Goal: Task Accomplishment & Management: Manage account settings

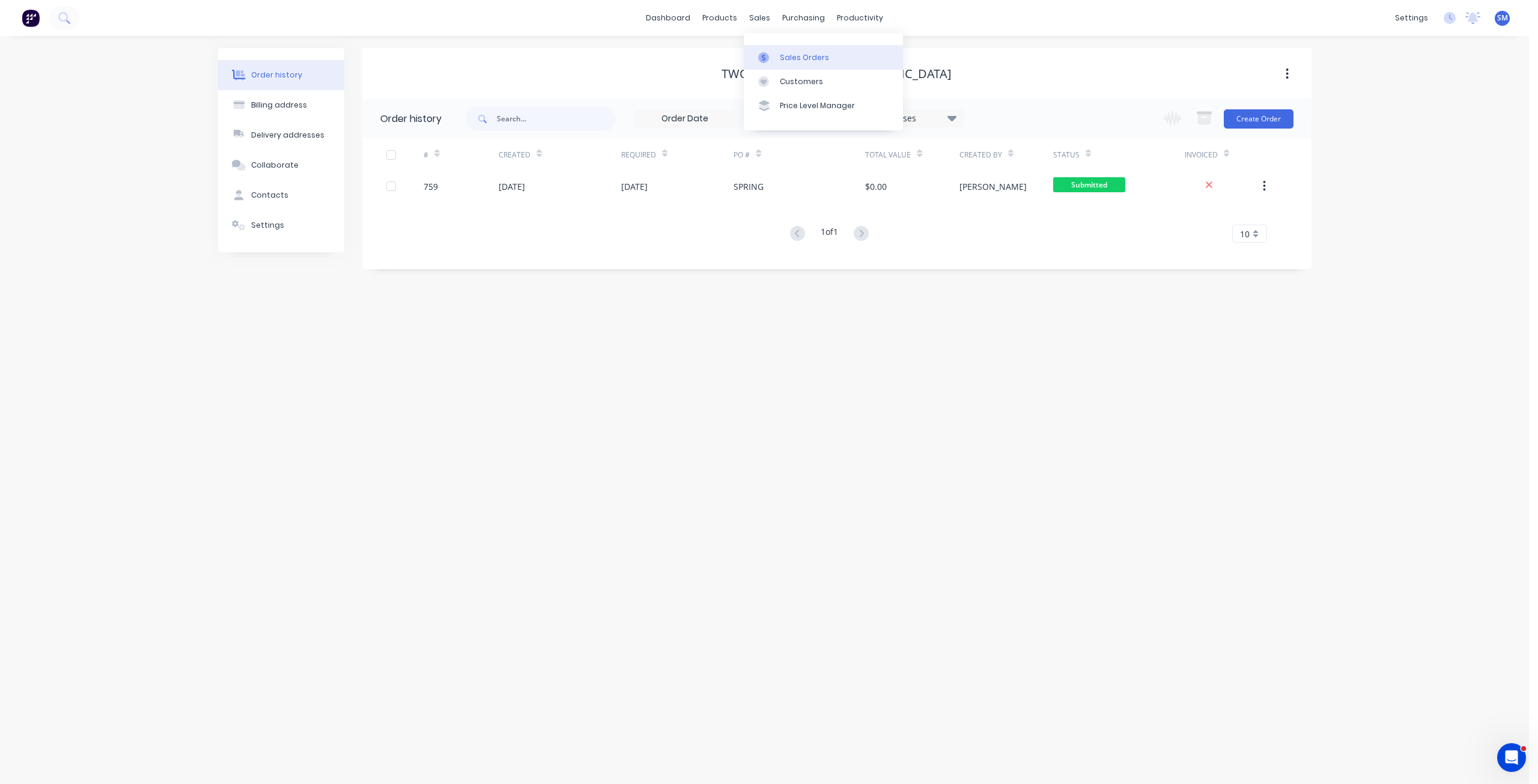
click at [787, 58] on div "Sales Orders" at bounding box center [805, 57] width 49 height 10
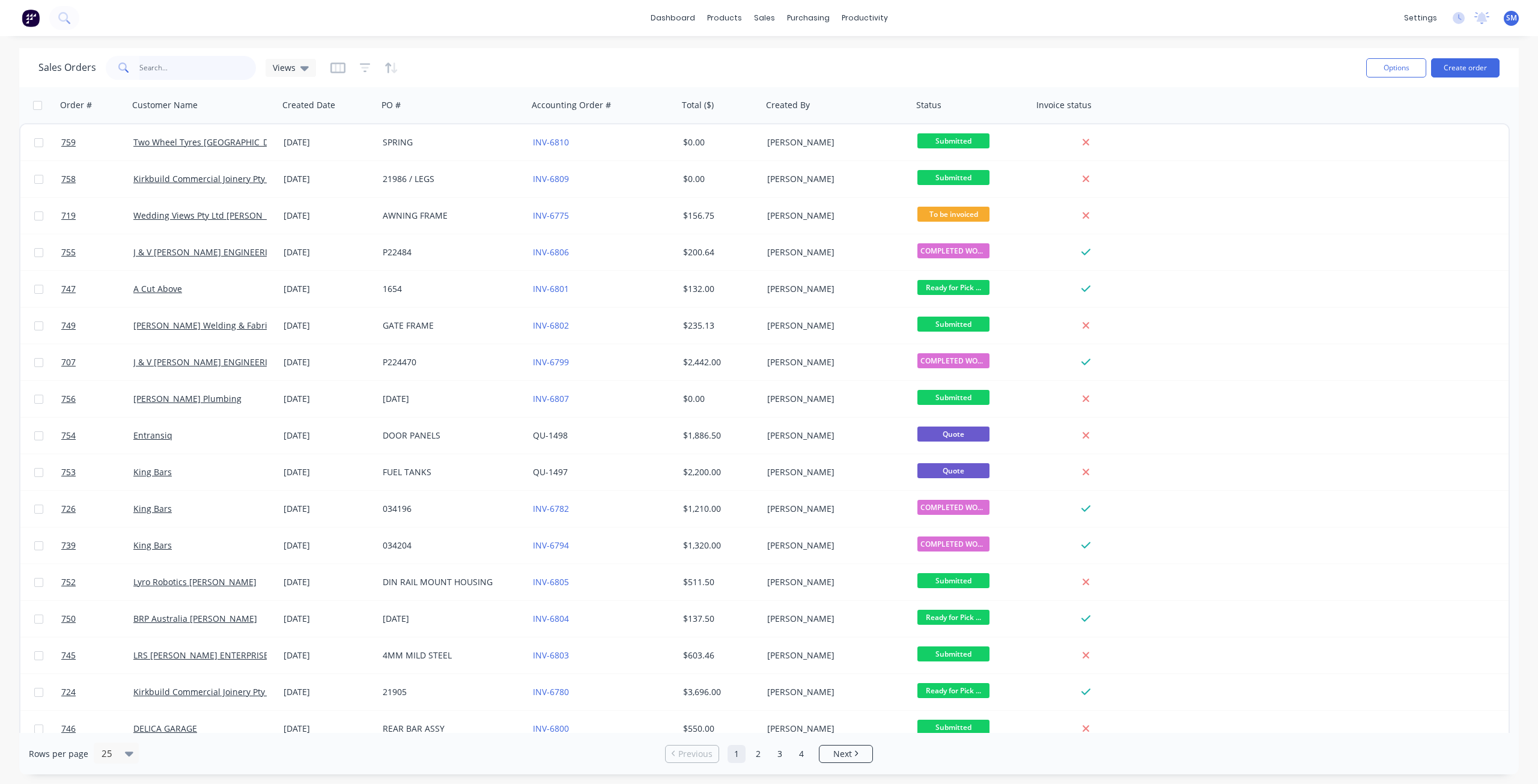
click at [154, 70] on input "text" at bounding box center [197, 67] width 117 height 24
type input "BARION"
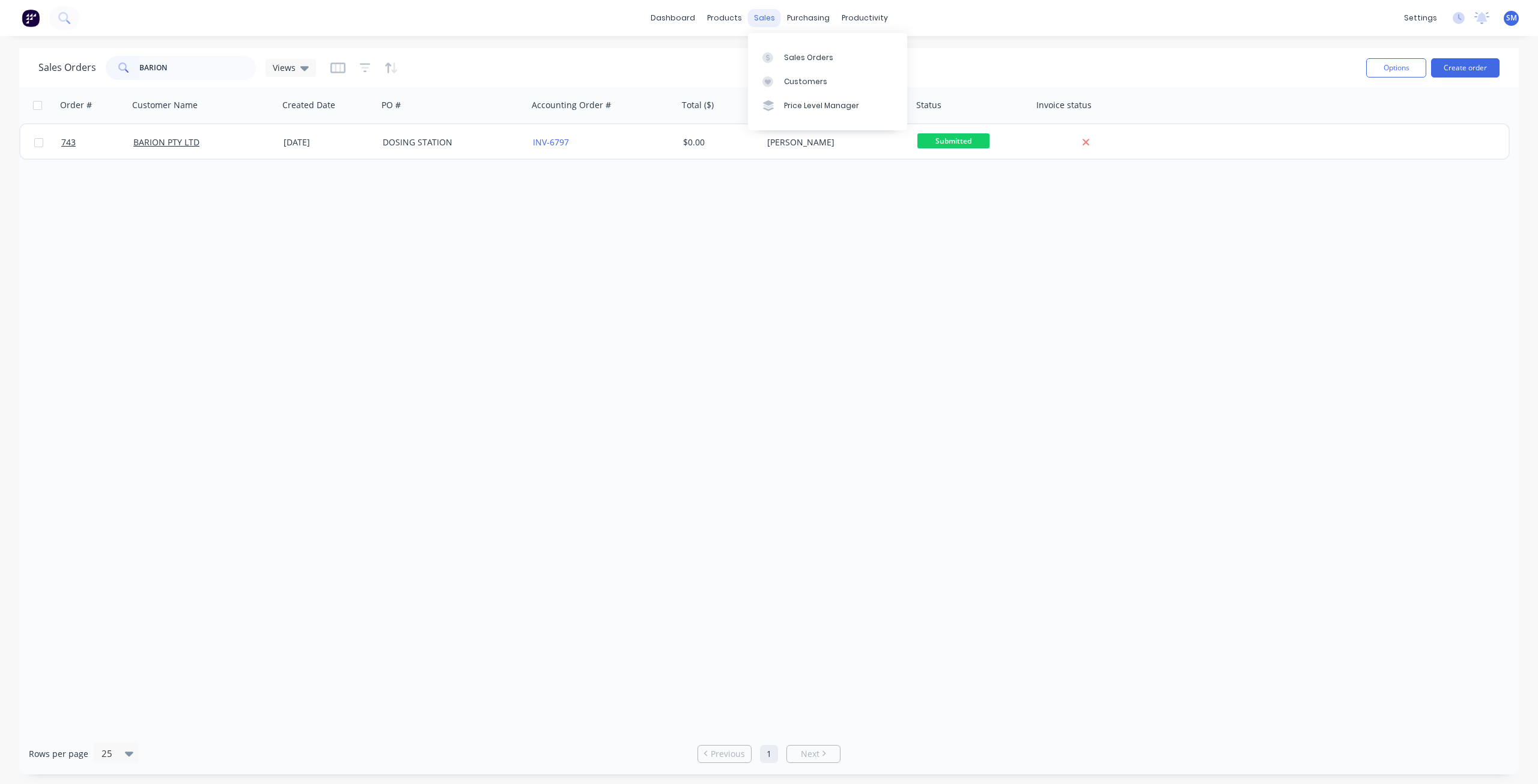
click at [760, 18] on div "sales" at bounding box center [764, 17] width 33 height 18
click at [794, 76] on div "Customers" at bounding box center [806, 81] width 44 height 10
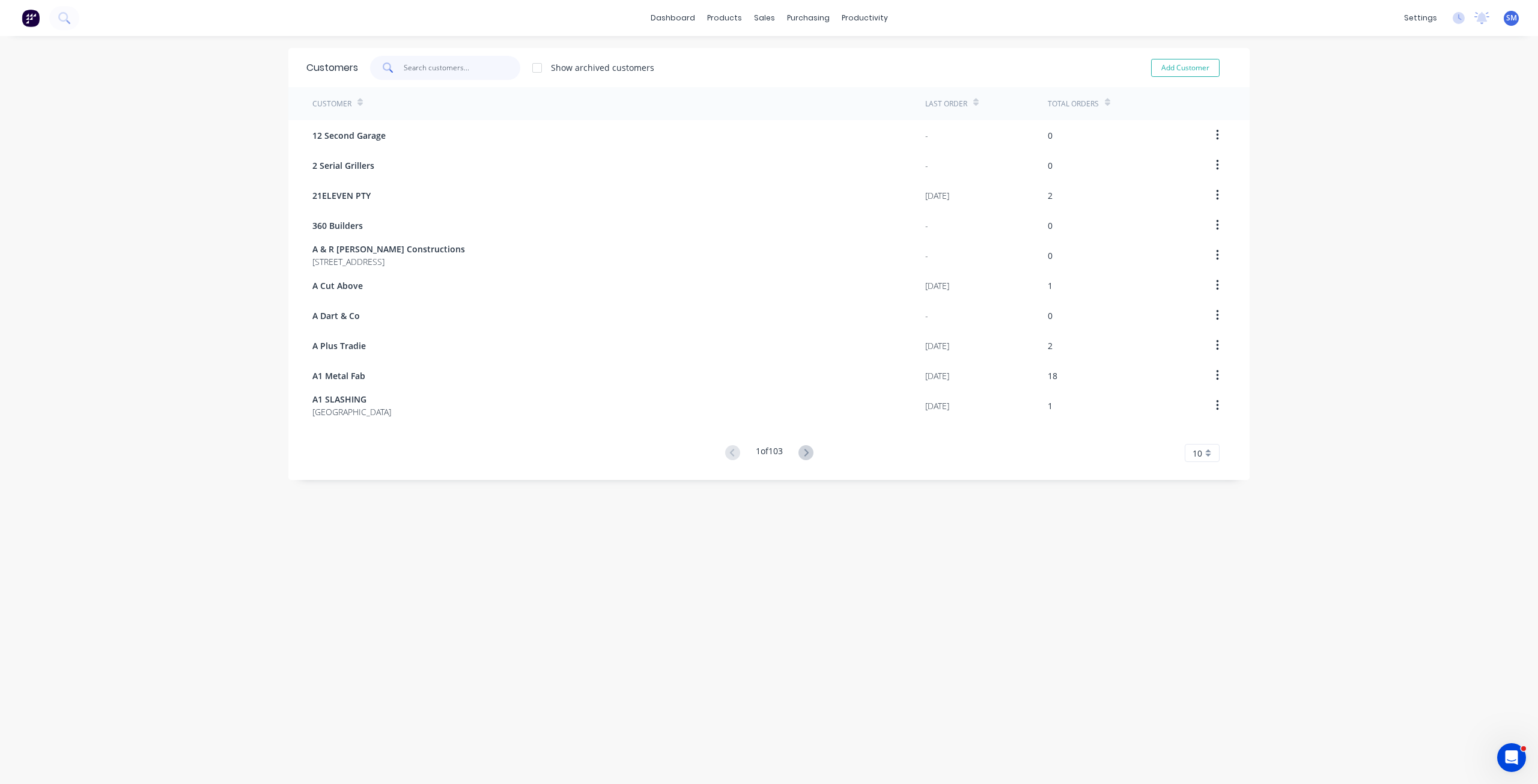
click at [410, 72] on input "text" at bounding box center [461, 67] width 117 height 24
type input "BARION"
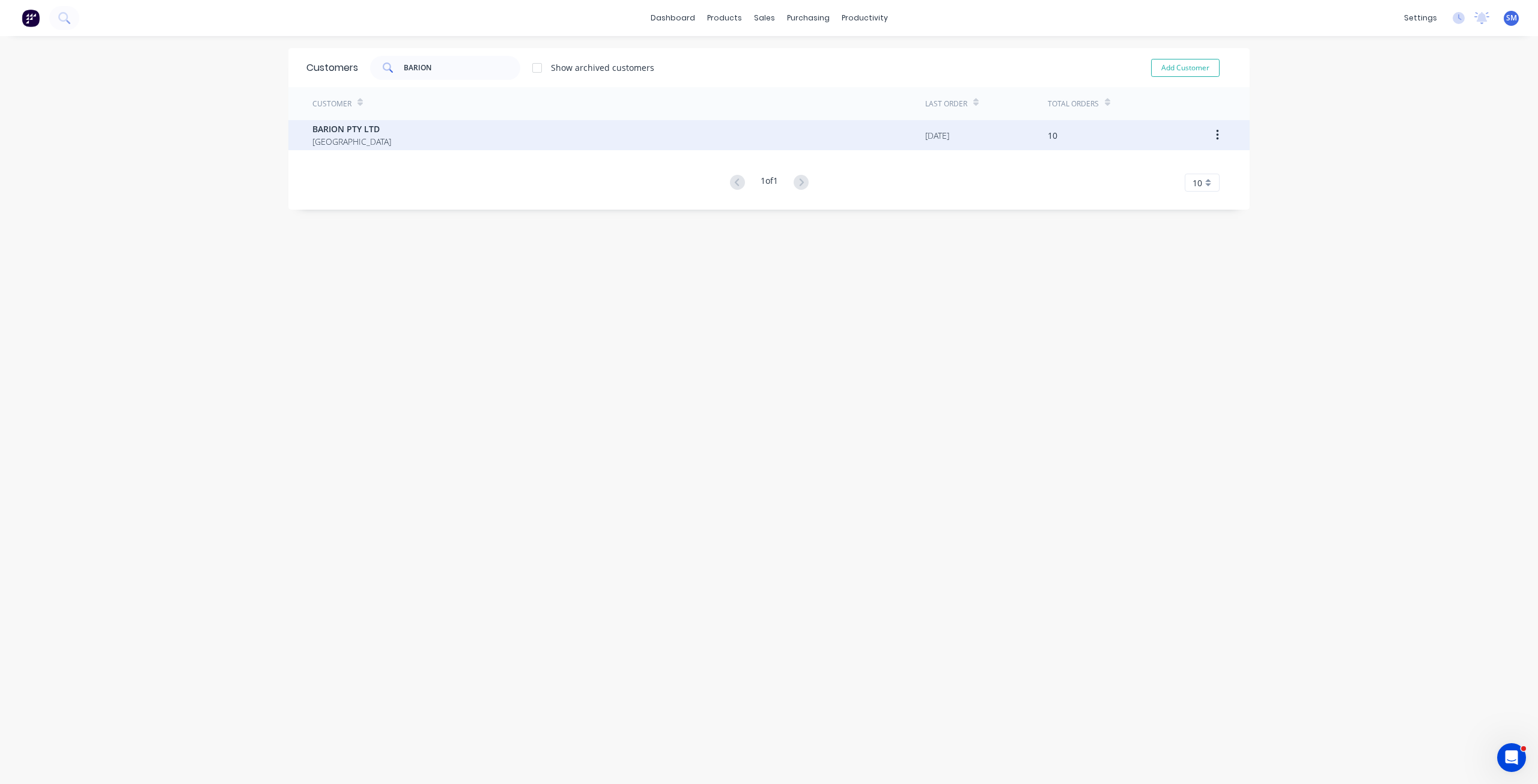
click at [347, 137] on span "[GEOGRAPHIC_DATA]" at bounding box center [351, 140] width 79 height 12
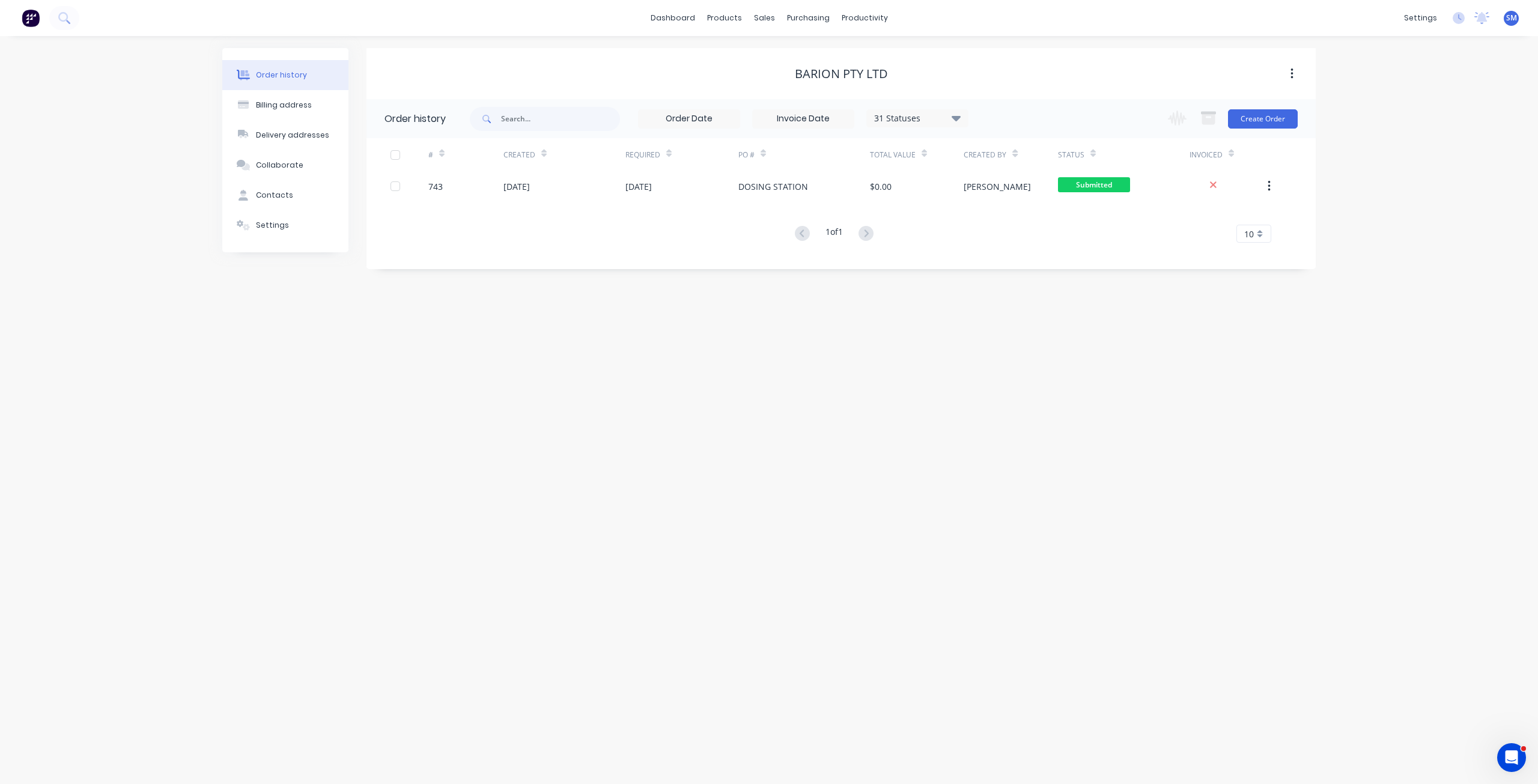
click at [958, 116] on icon at bounding box center [956, 119] width 9 height 6
click at [1017, 281] on label at bounding box center [1017, 281] width 0 height 0
click at [1017, 286] on input "checkbox" at bounding box center [1022, 287] width 9 height 11
checkbox input "true"
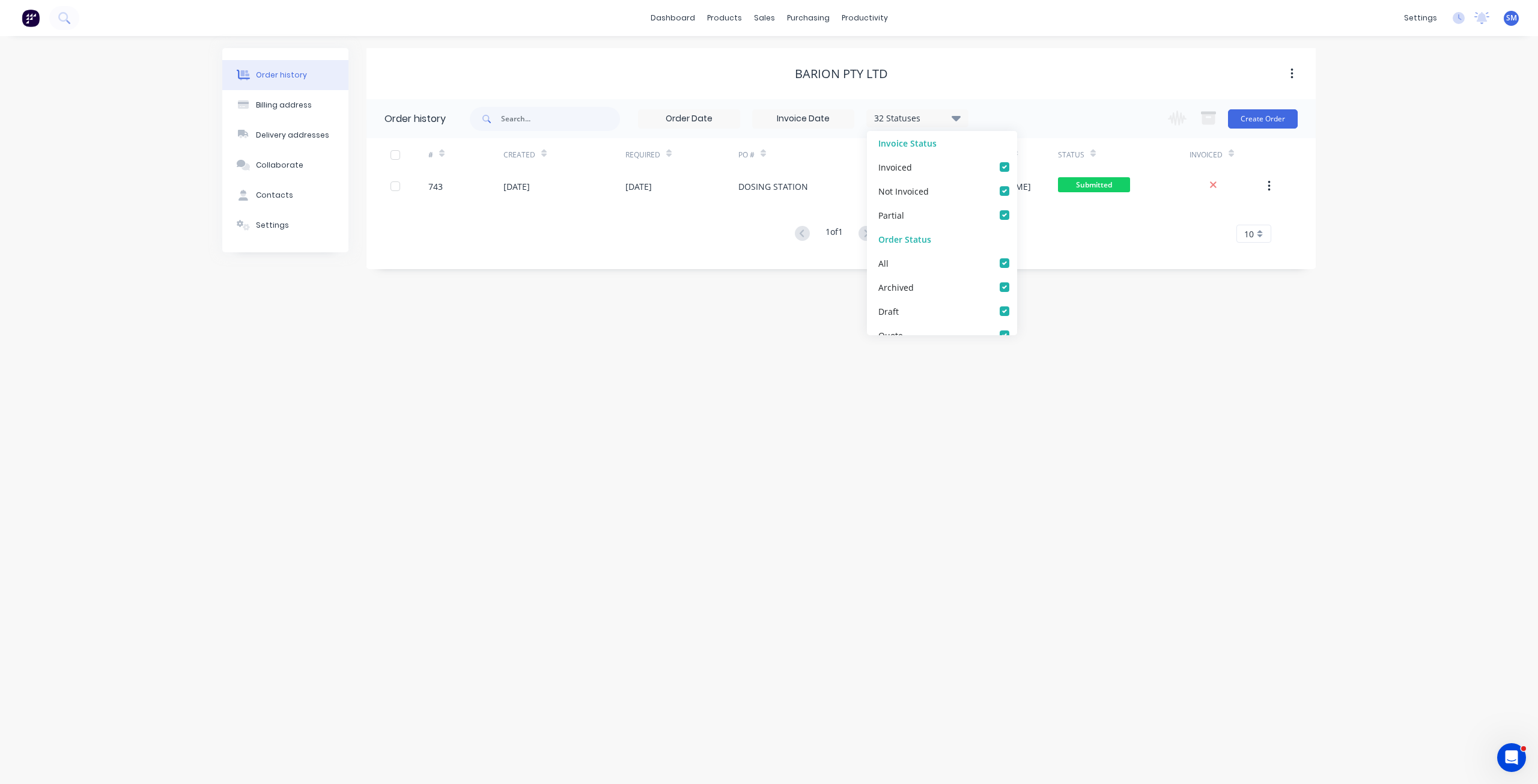
click at [825, 164] on div "PO #" at bounding box center [804, 155] width 132 height 33
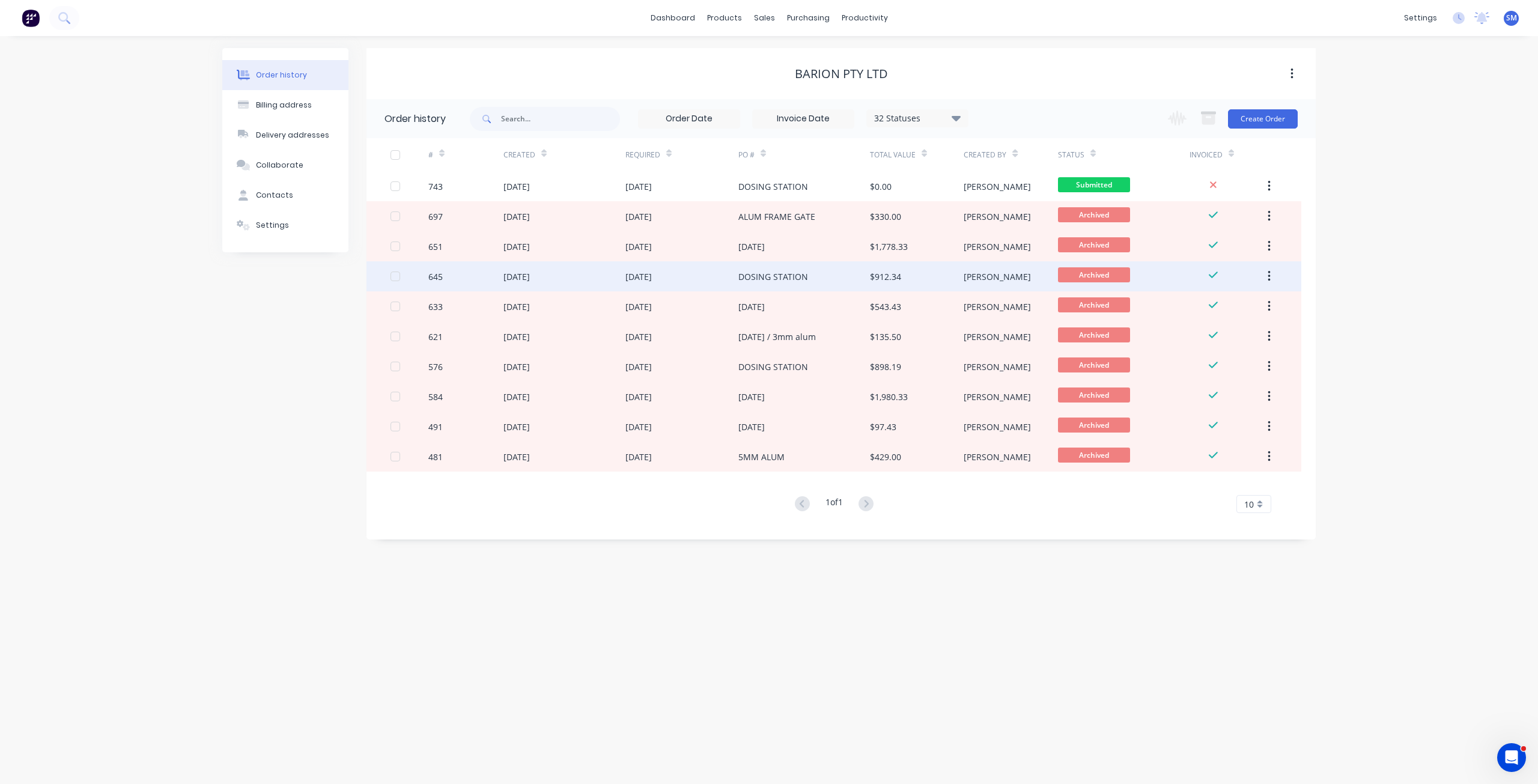
click at [566, 279] on div "[DATE]" at bounding box center [564, 276] width 122 height 30
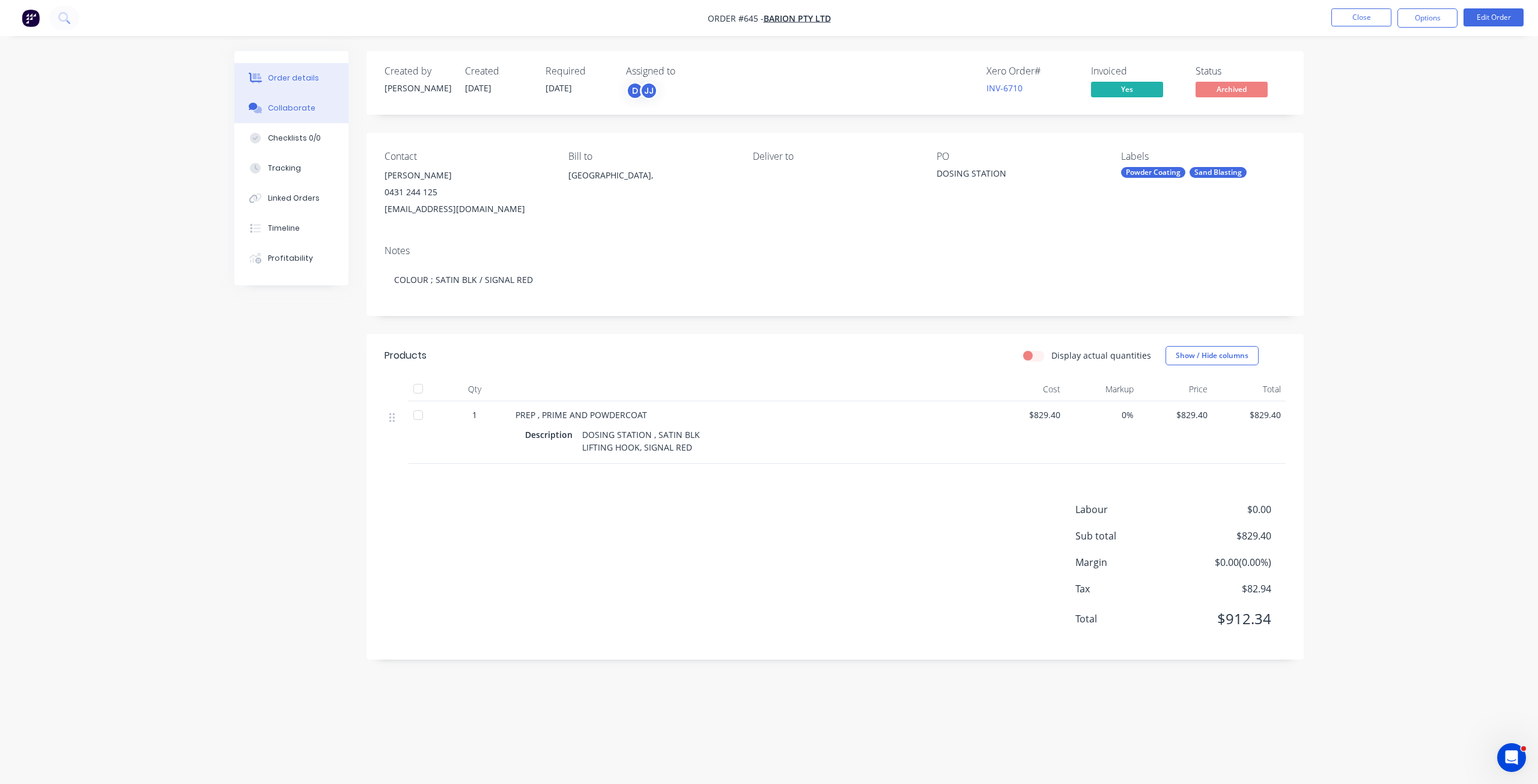
click at [299, 114] on button "Collaborate" at bounding box center [291, 108] width 114 height 30
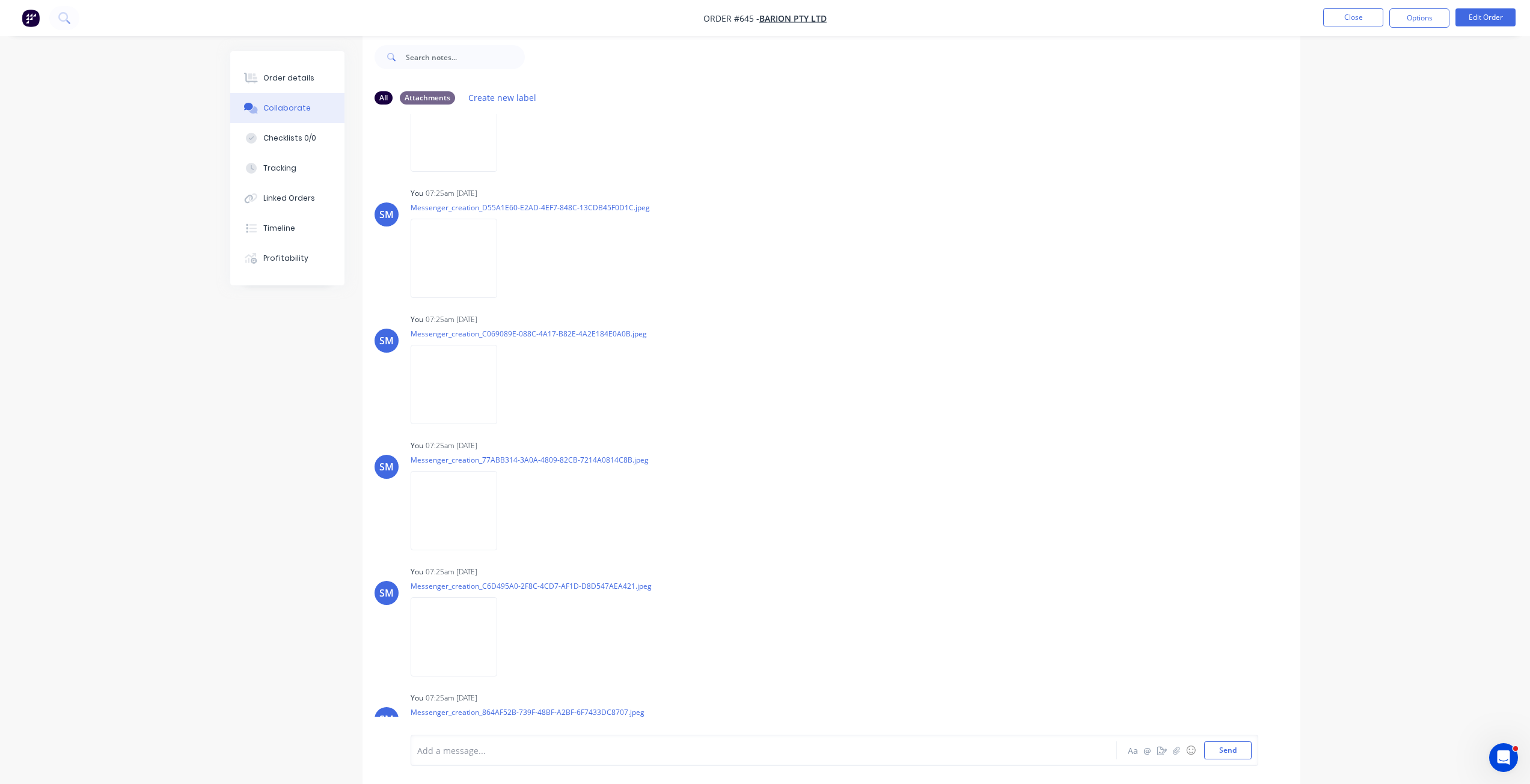
scroll to position [448, 0]
click at [1345, 19] on button "Close" at bounding box center [1352, 17] width 60 height 18
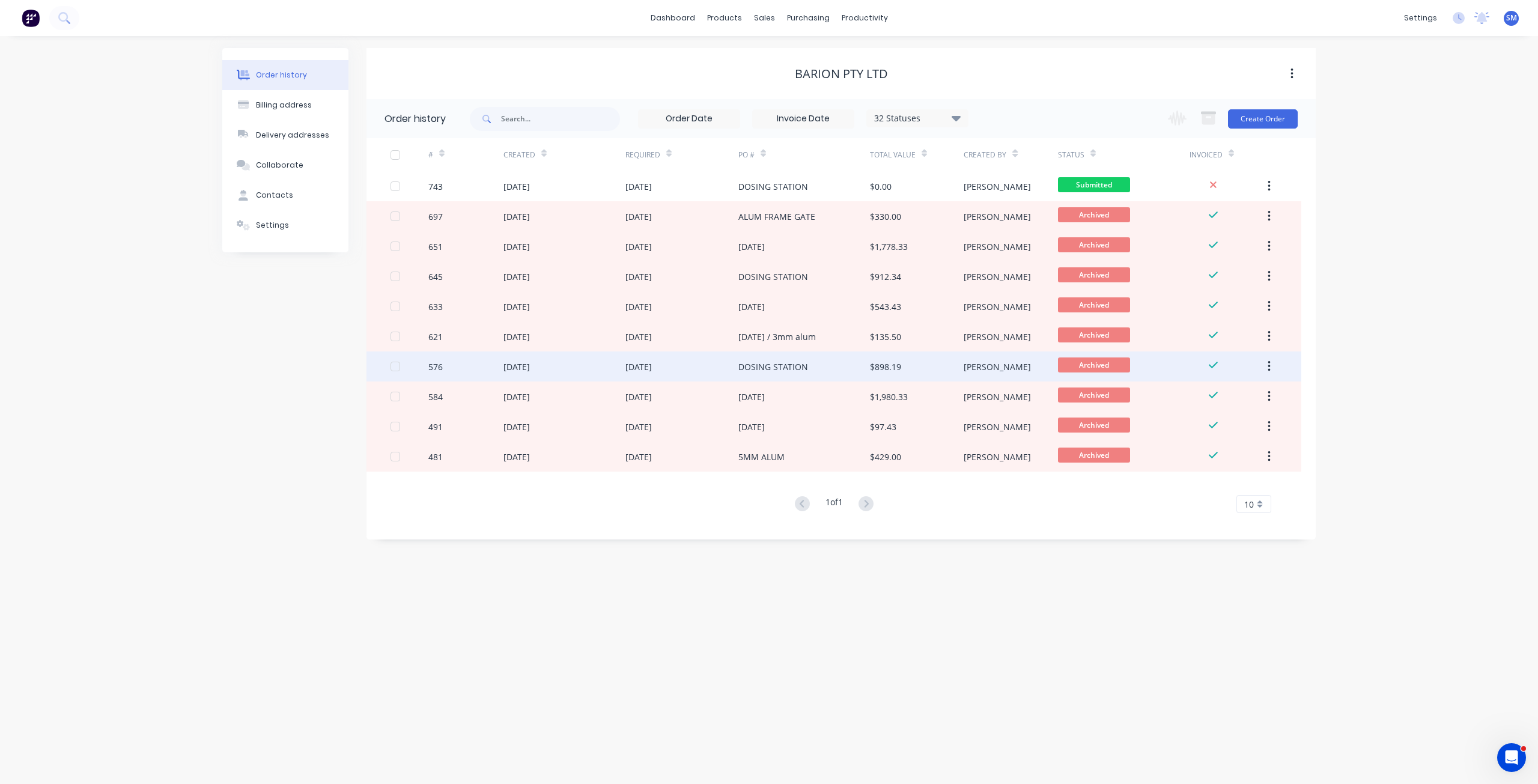
click at [754, 368] on div "DOSING STATION" at bounding box center [773, 366] width 69 height 12
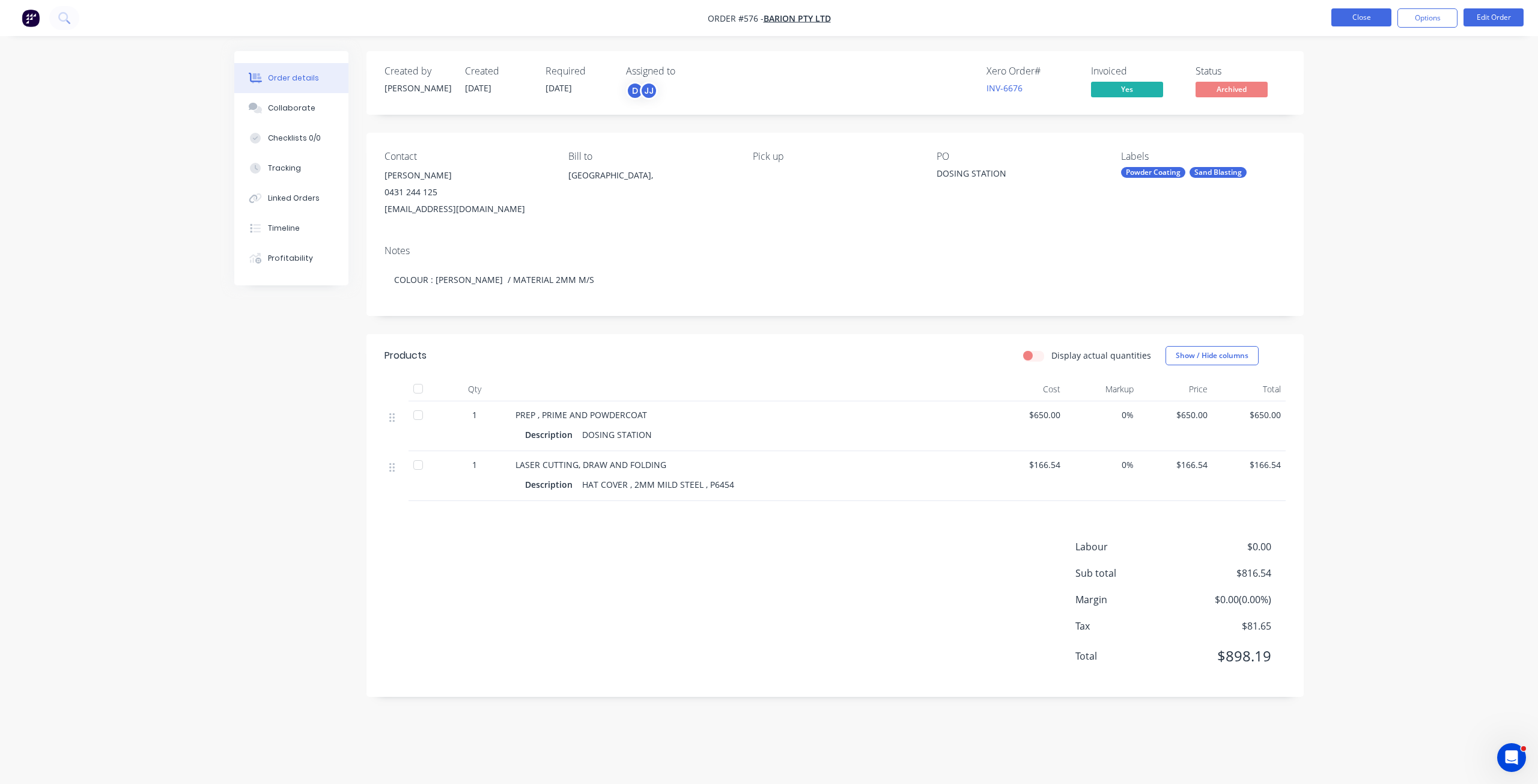
click at [1364, 19] on button "Close" at bounding box center [1361, 17] width 60 height 18
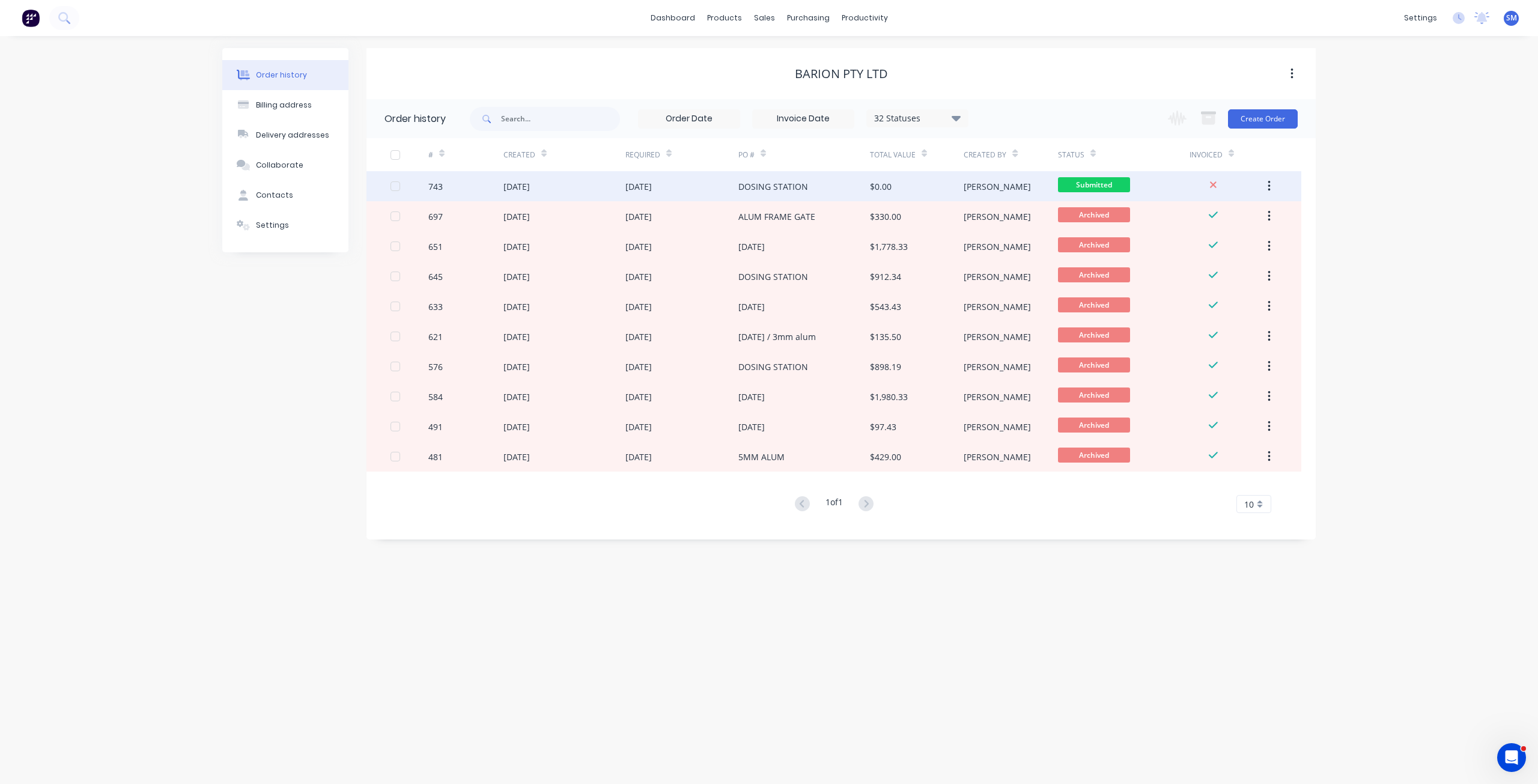
click at [652, 189] on div "[DATE]" at bounding box center [639, 186] width 27 height 12
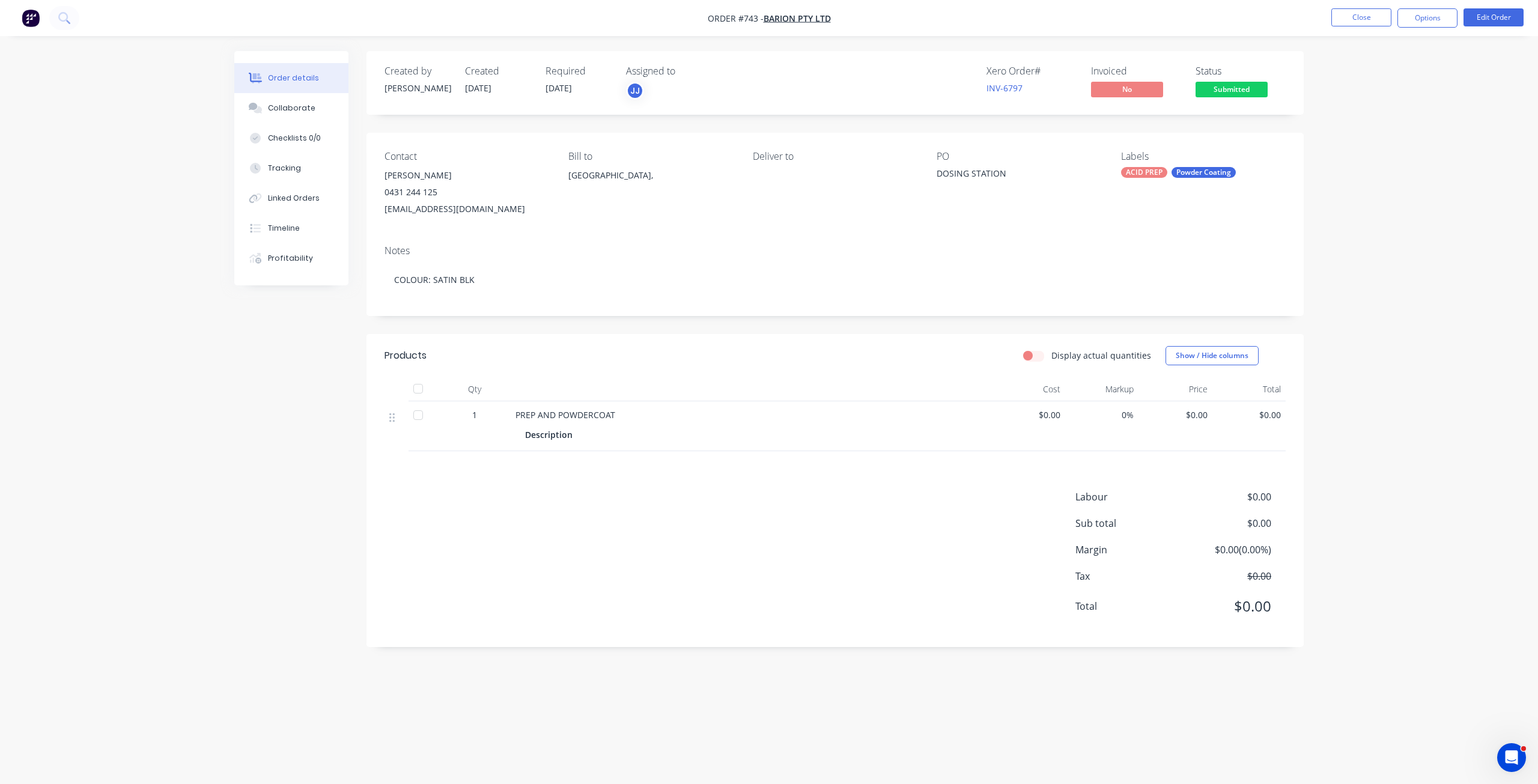
click at [1054, 412] on span "$0.00" at bounding box center [1028, 414] width 65 height 12
click at [1515, 15] on button "Edit Order" at bounding box center [1493, 17] width 60 height 18
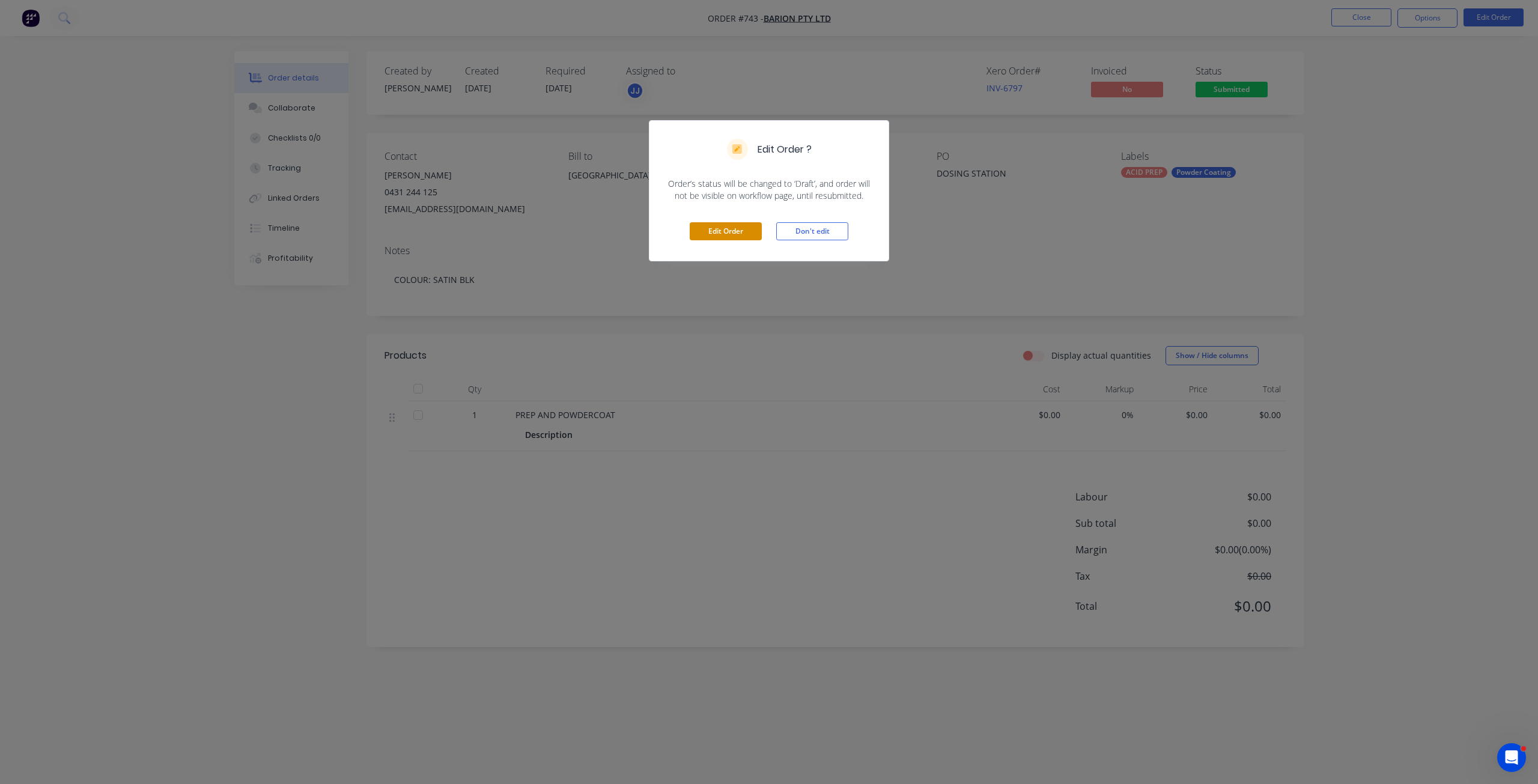
click at [707, 233] on button "Edit Order" at bounding box center [726, 231] width 72 height 18
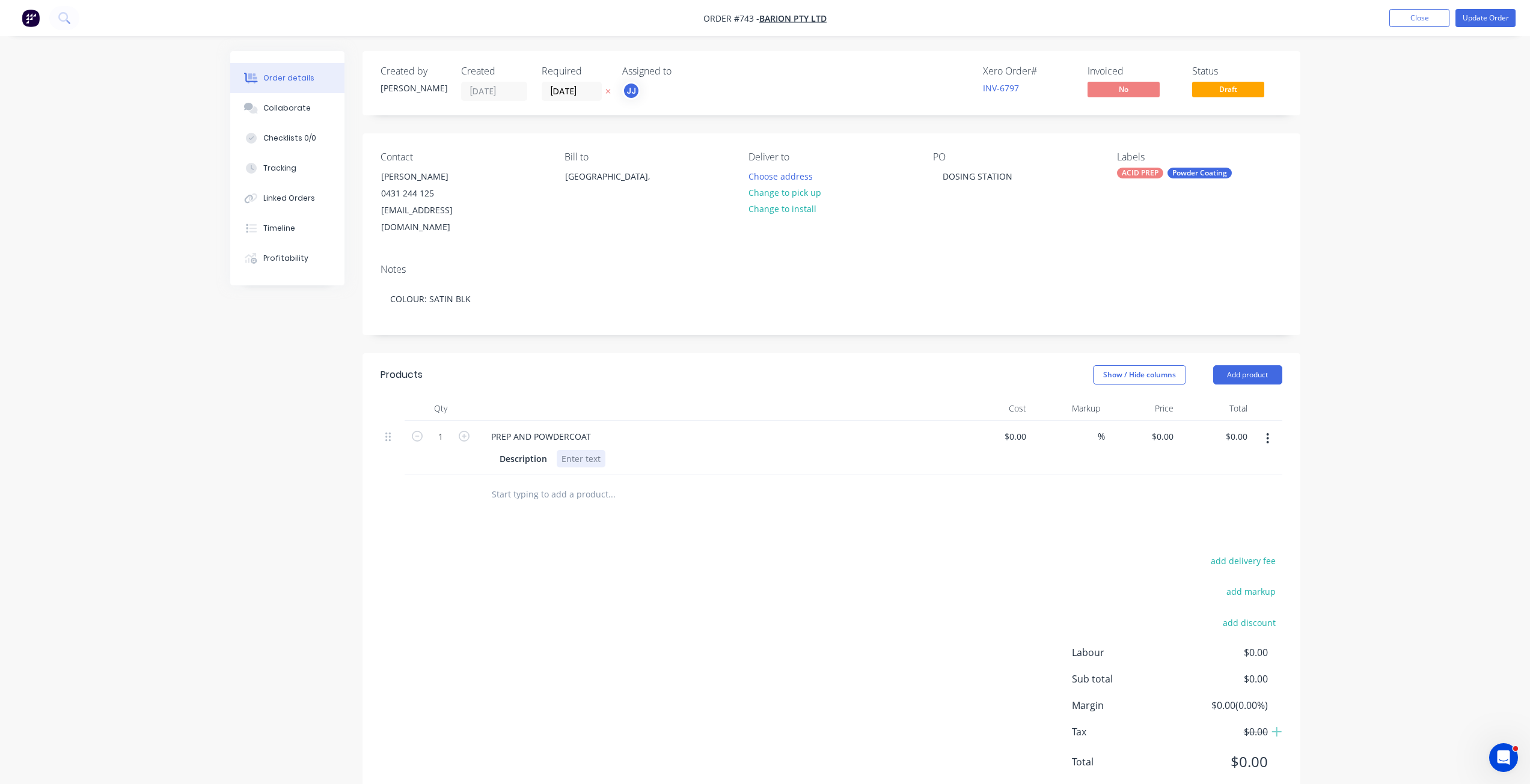
click at [573, 450] on div at bounding box center [580, 458] width 48 height 17
click at [792, 195] on button "Change to pick up" at bounding box center [784, 192] width 85 height 16
click at [574, 450] on div at bounding box center [580, 458] width 48 height 17
click at [572, 451] on div "DOSING STATION 18 COMPONETS" at bounding box center [596, 465] width 80 height 30
click at [1489, 19] on button "Update Order" at bounding box center [1484, 17] width 60 height 18
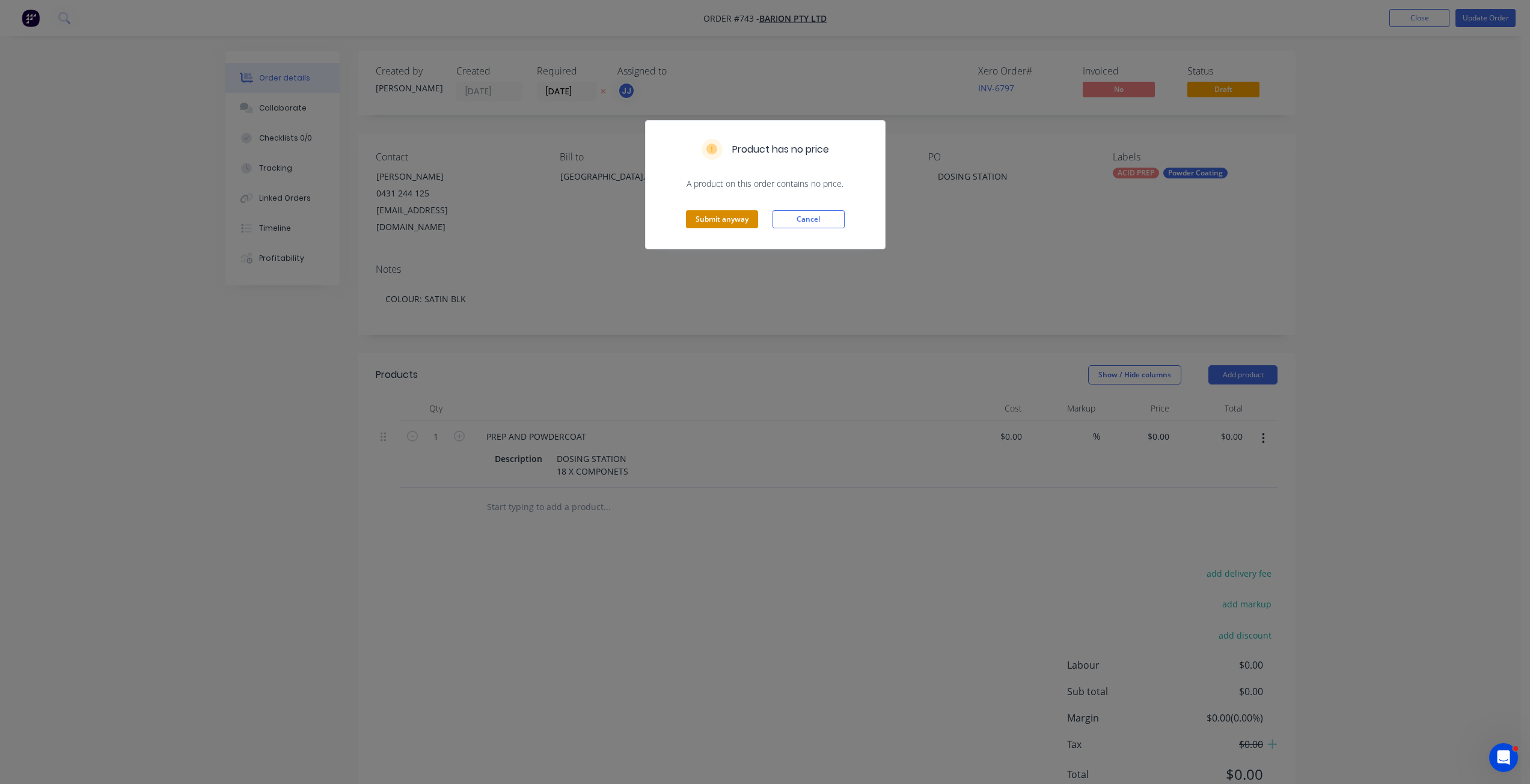
click at [718, 219] on button "Submit anyway" at bounding box center [722, 219] width 72 height 18
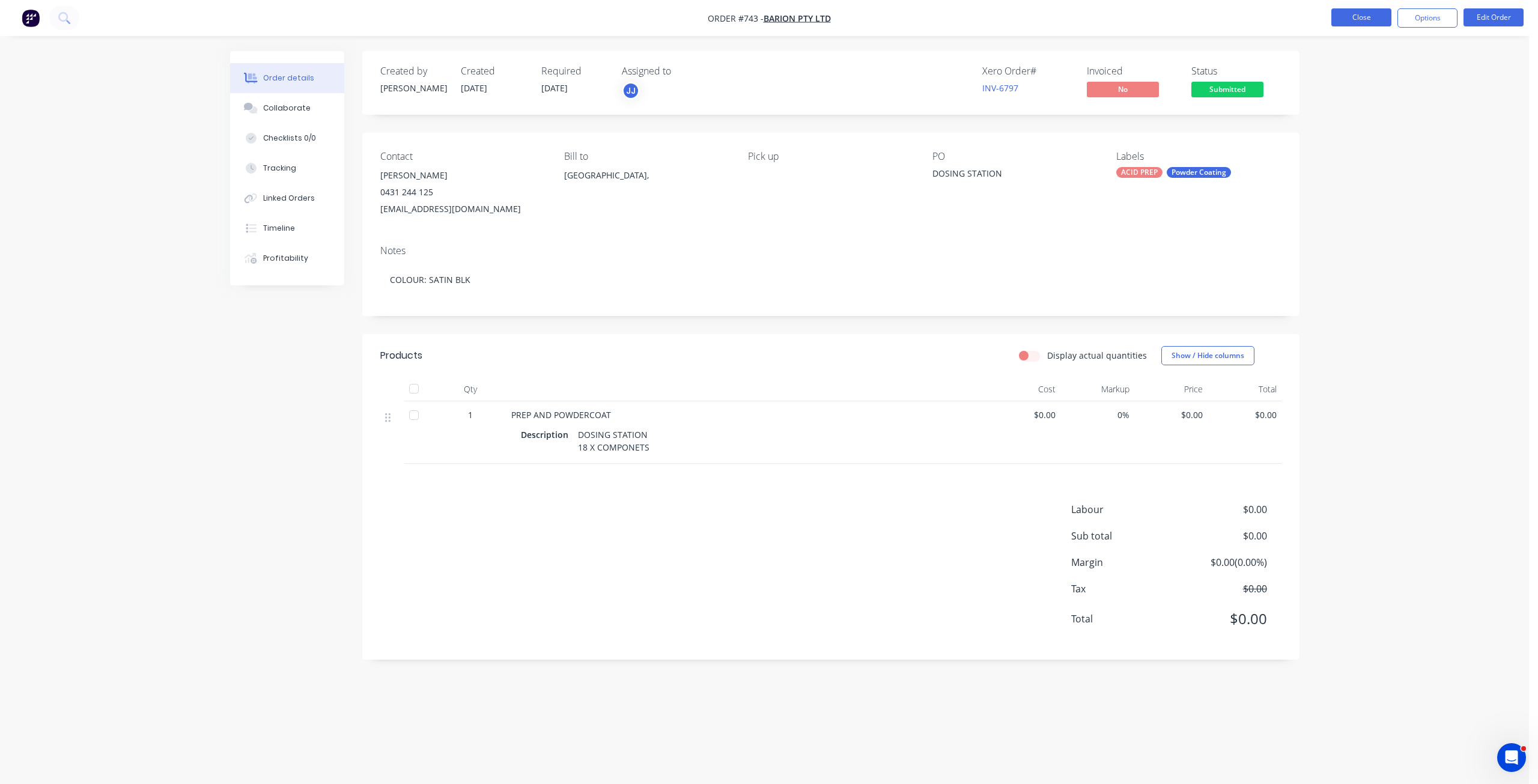
click at [1366, 21] on button "Close" at bounding box center [1361, 17] width 60 height 18
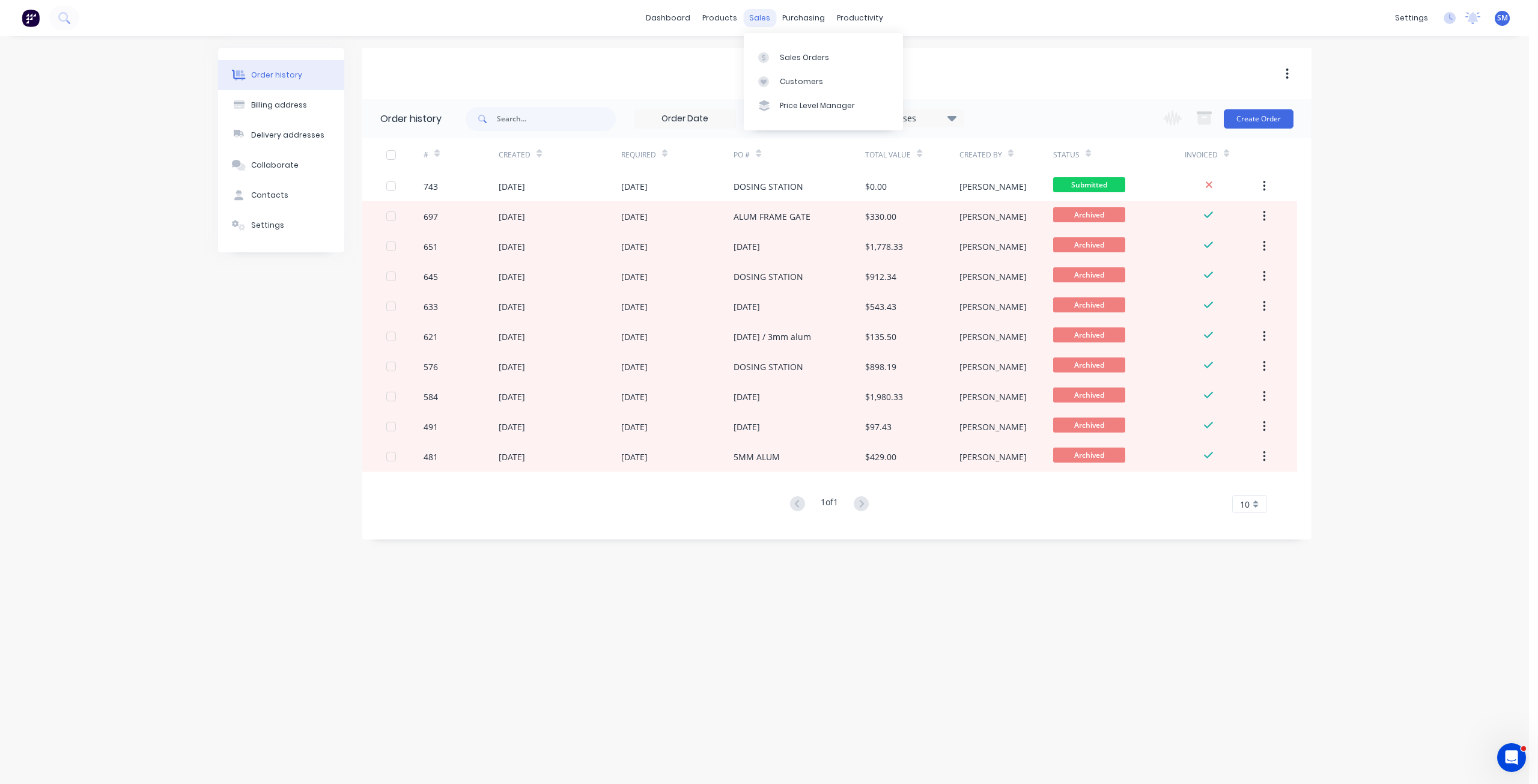
click at [756, 15] on div "sales" at bounding box center [760, 17] width 33 height 18
click at [797, 79] on div "Customers" at bounding box center [802, 81] width 44 height 10
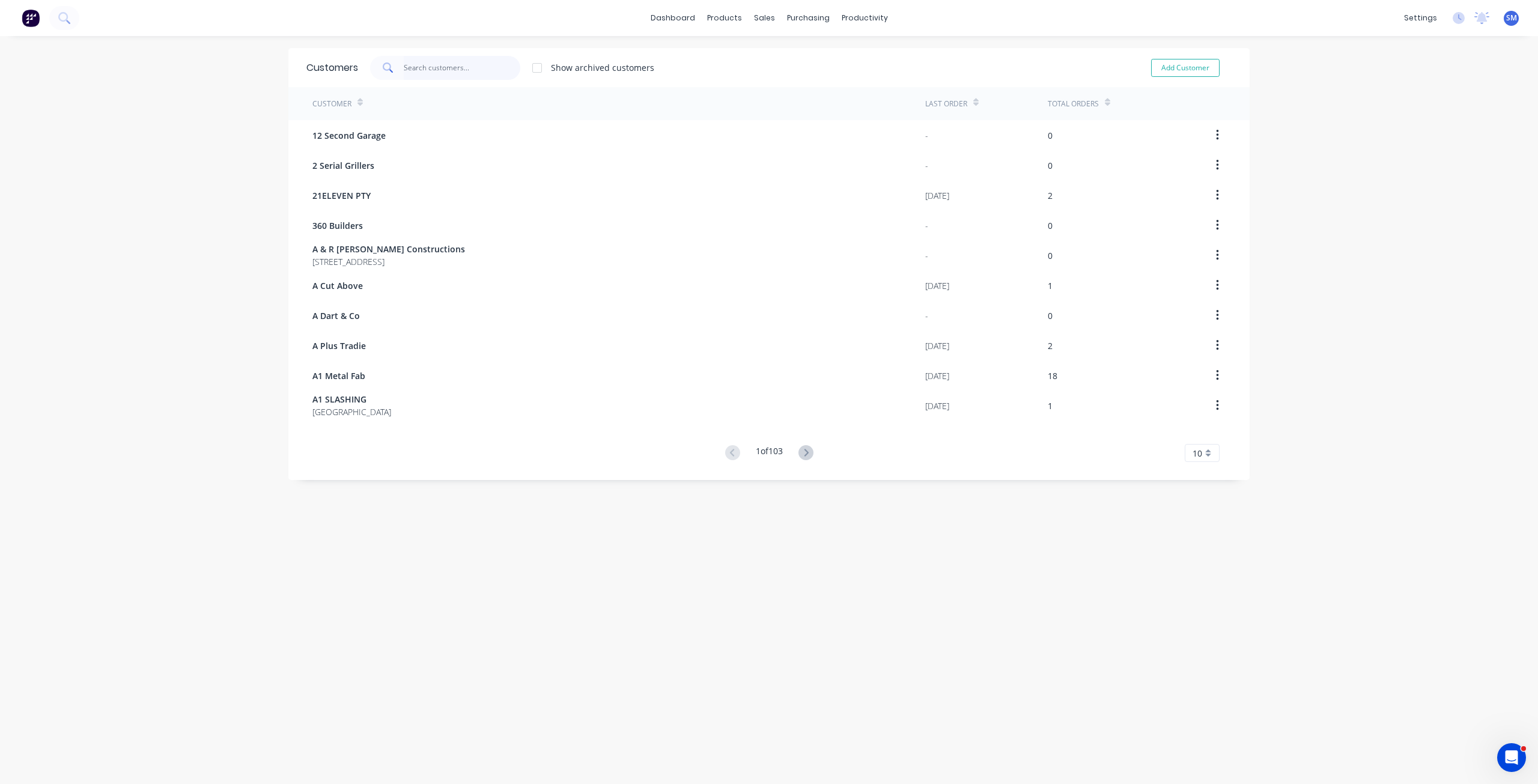
click at [405, 70] on input "text" at bounding box center [461, 67] width 117 height 24
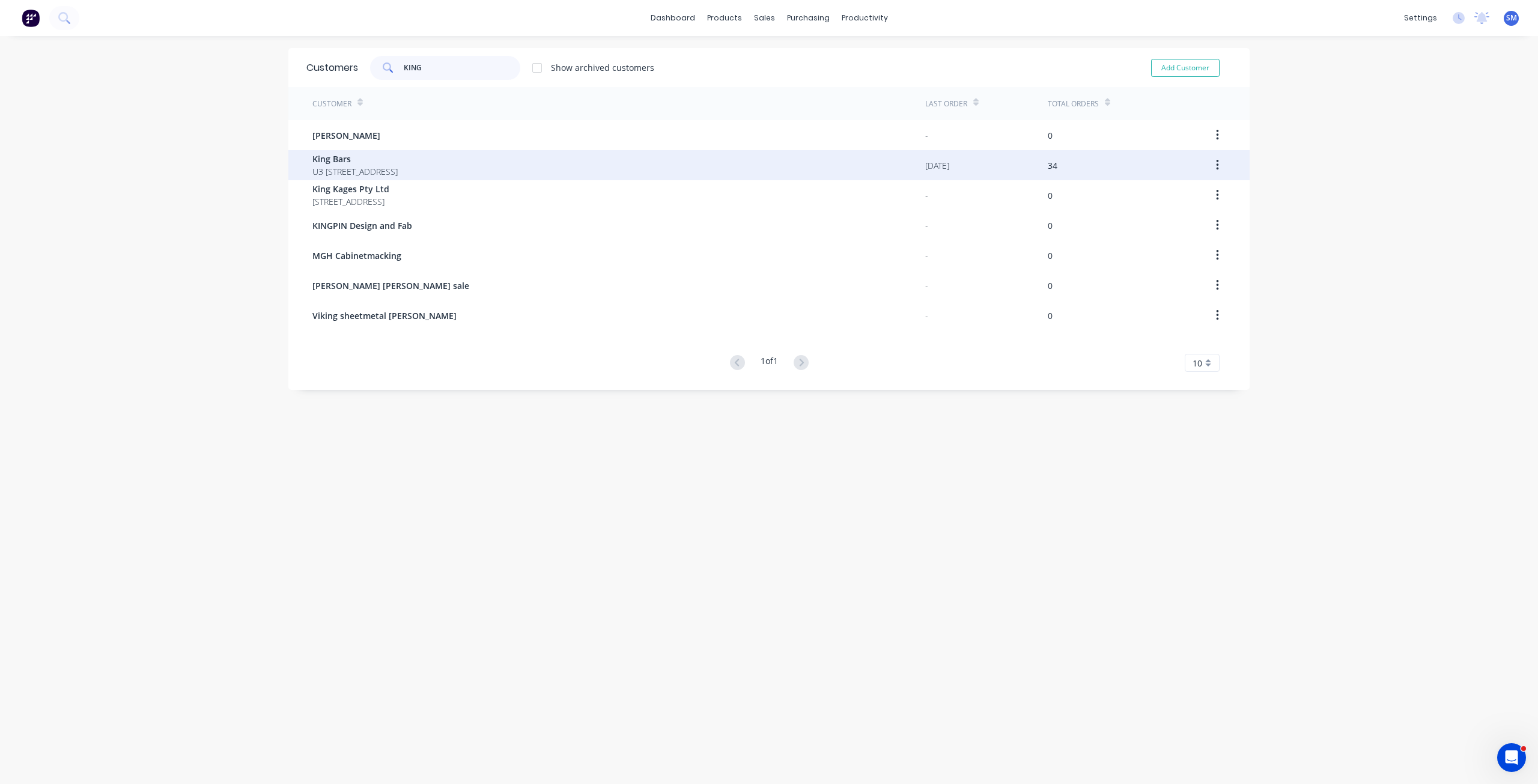
type input "KING"
click at [335, 160] on span "King Bars" at bounding box center [355, 159] width 85 height 12
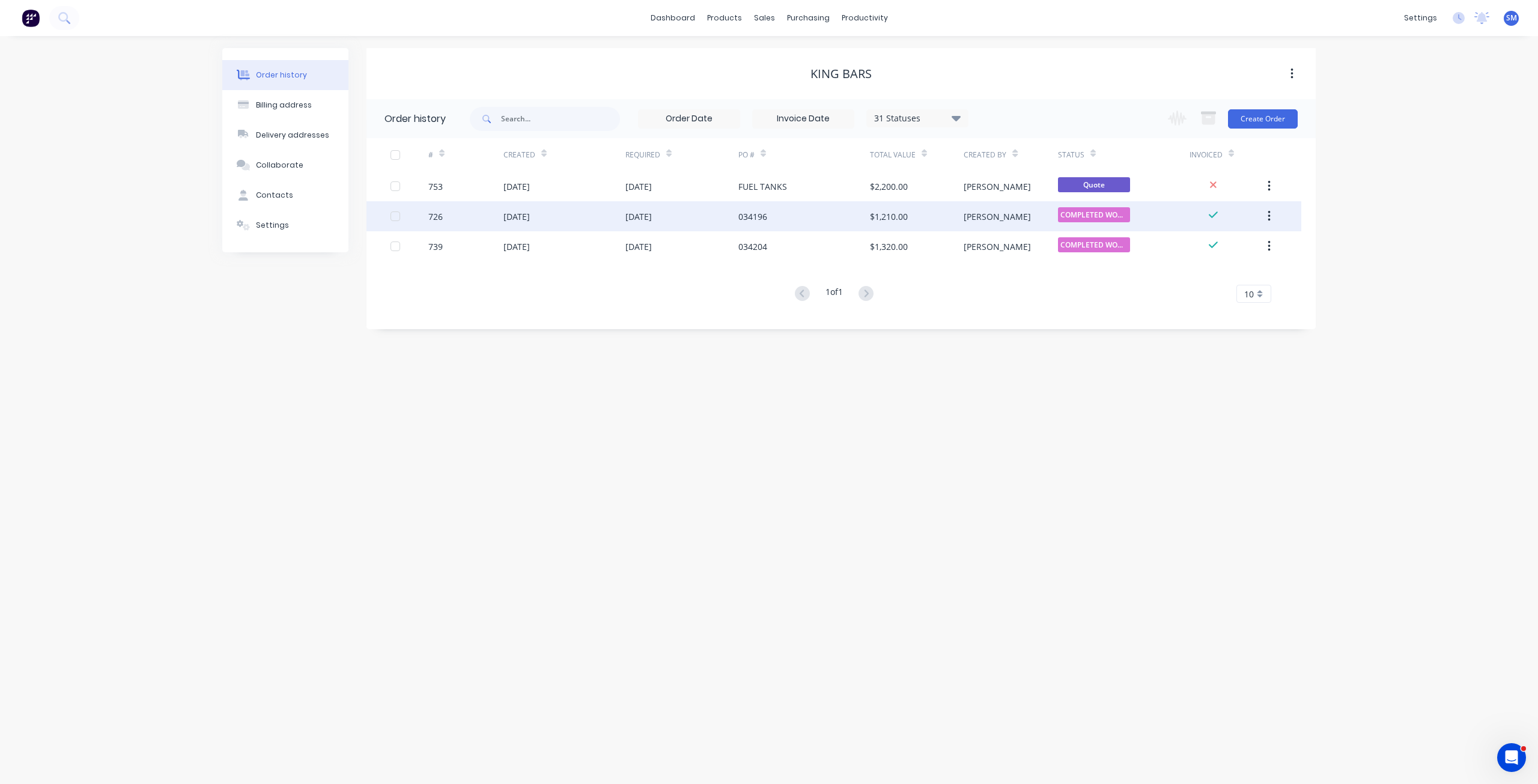
click at [652, 220] on div "02 Sep 2025" at bounding box center [639, 216] width 27 height 12
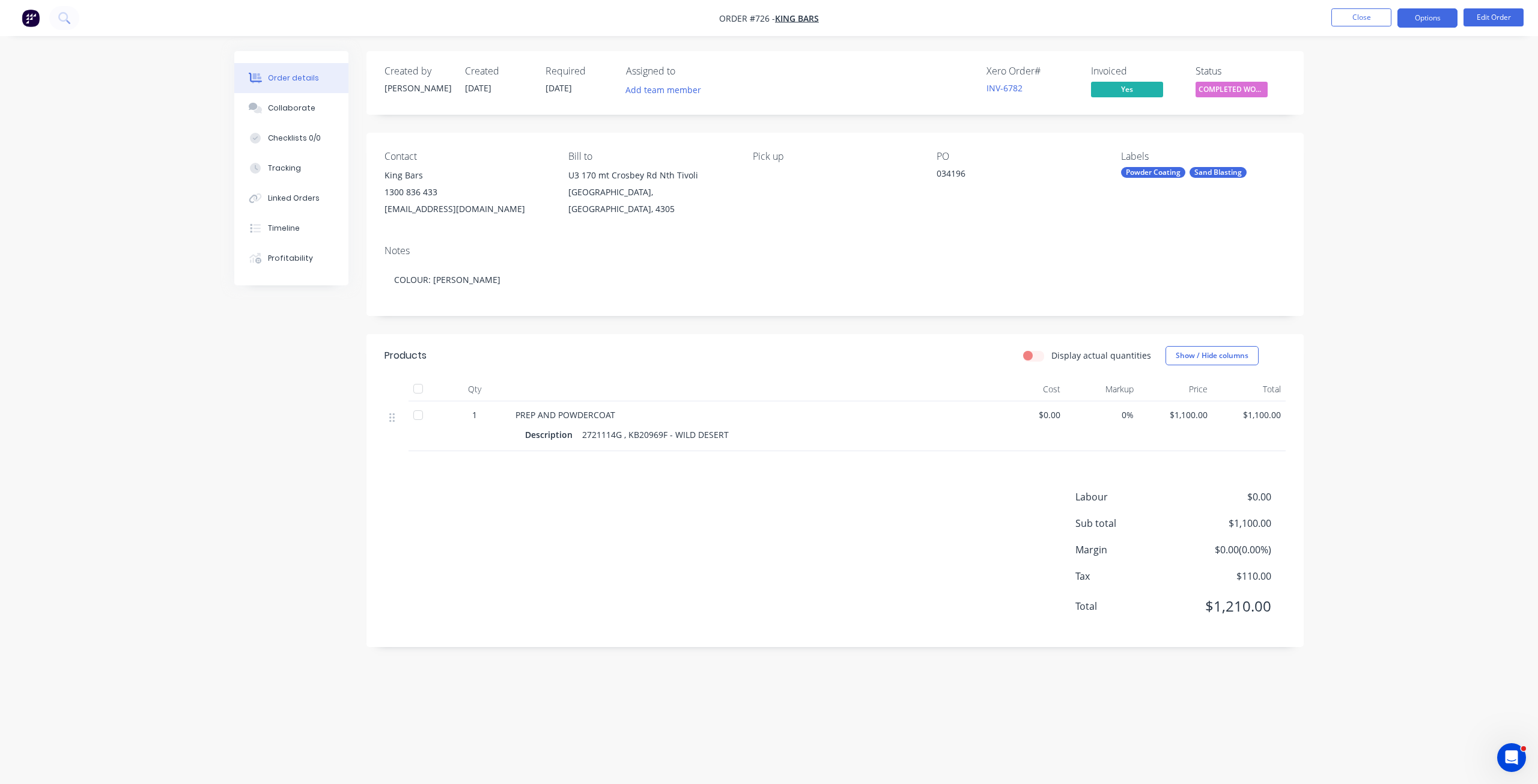
click at [1436, 22] on button "Options" at bounding box center [1427, 18] width 60 height 19
click at [1357, 288] on div "Duplicate" at bounding box center [1392, 289] width 110 height 17
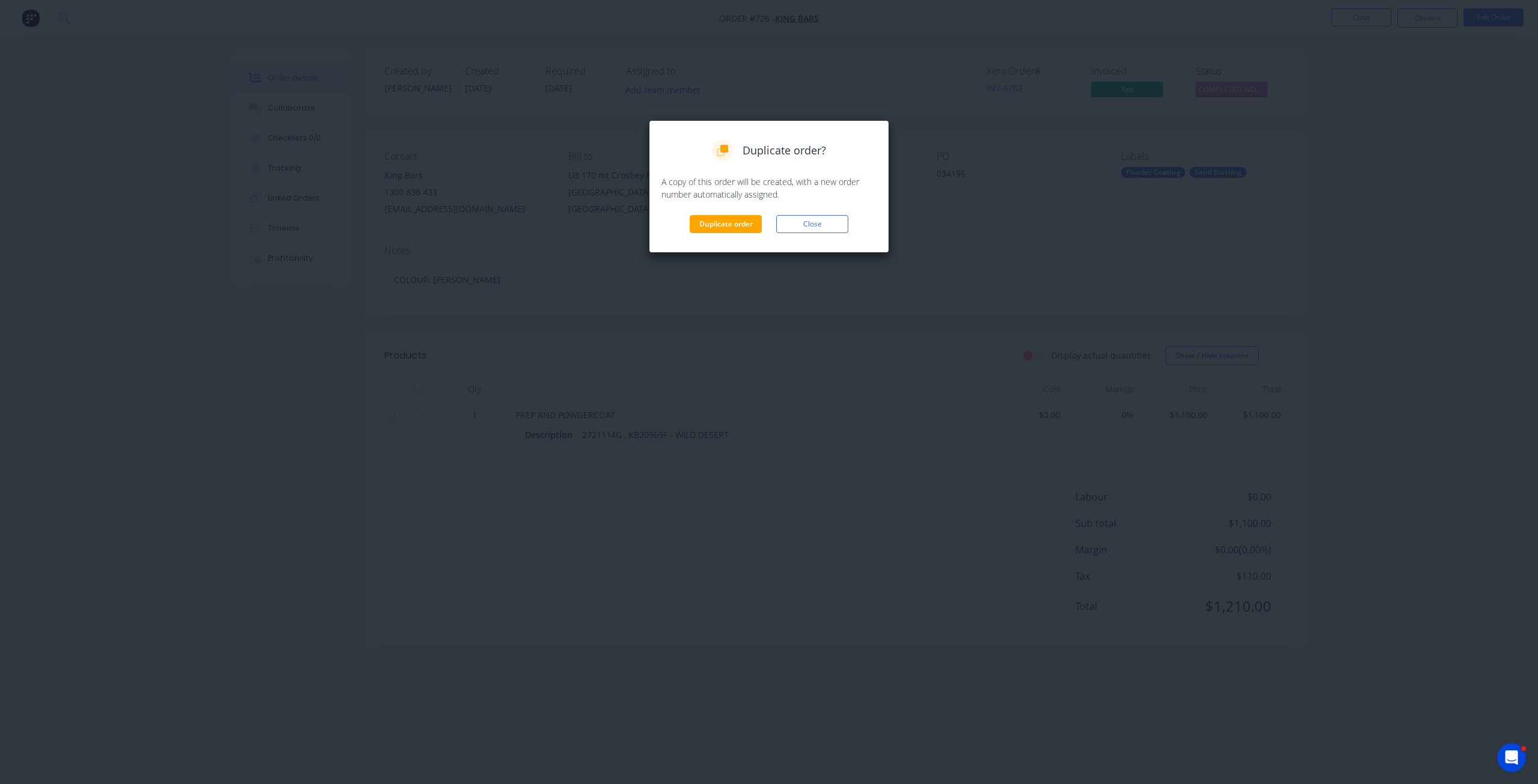
click at [729, 233] on div "Duplicate order? A copy of this order will be created, with a new order number …" at bounding box center [769, 187] width 240 height 133
click at [726, 226] on button "Duplicate order" at bounding box center [726, 224] width 72 height 18
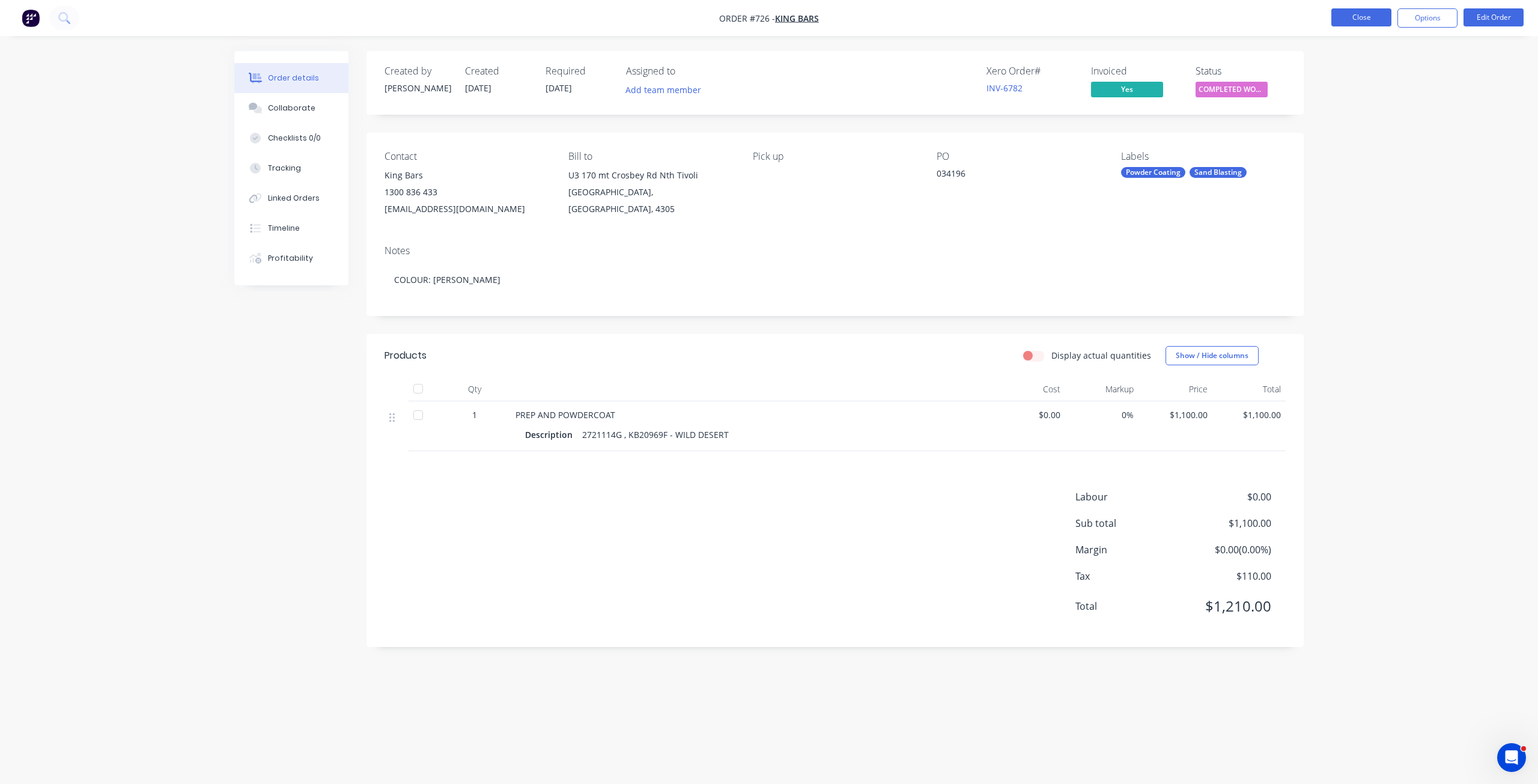
click at [1366, 15] on button "Close" at bounding box center [1361, 17] width 60 height 18
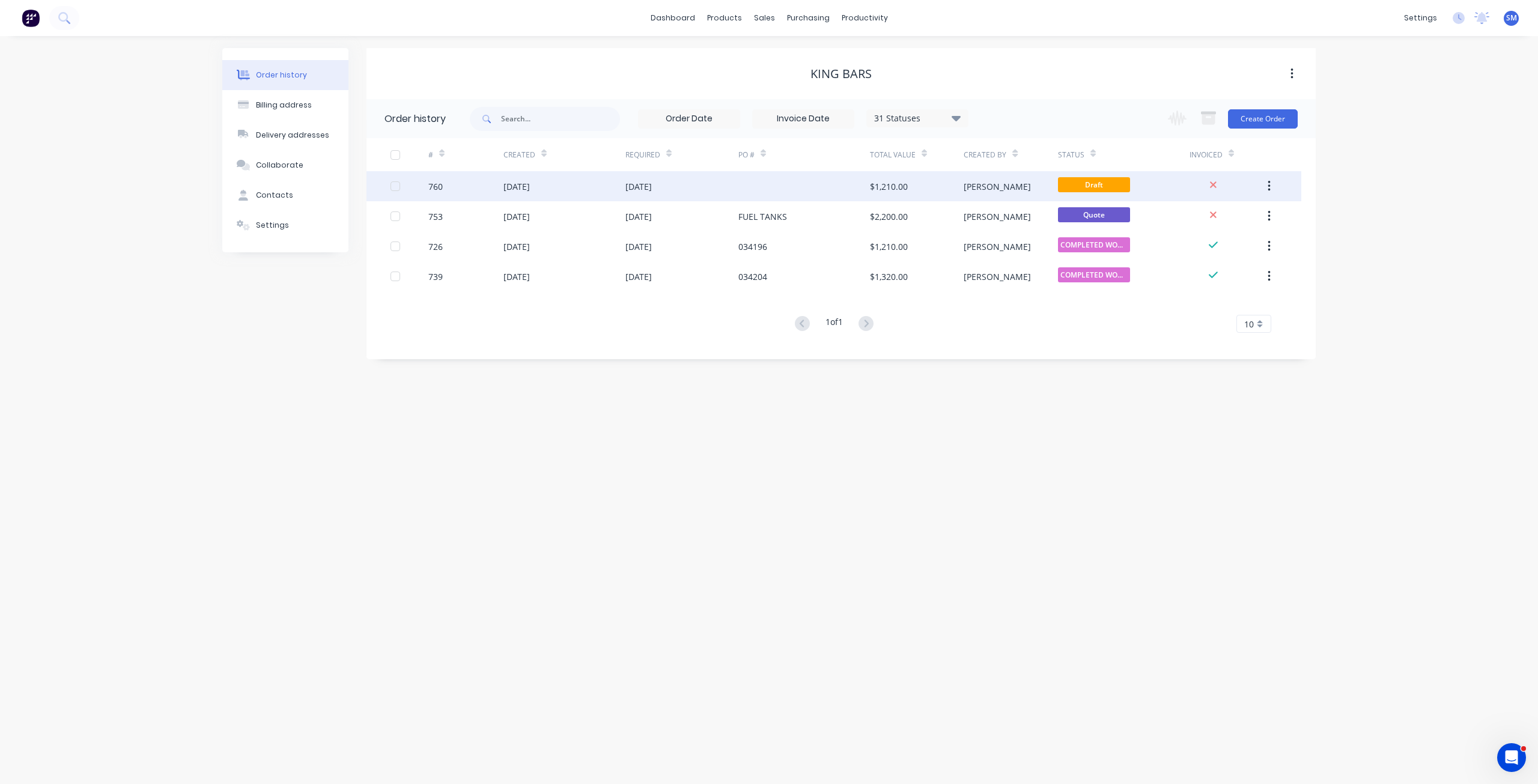
click at [576, 184] on div "03 Sep 2025" at bounding box center [564, 186] width 122 height 30
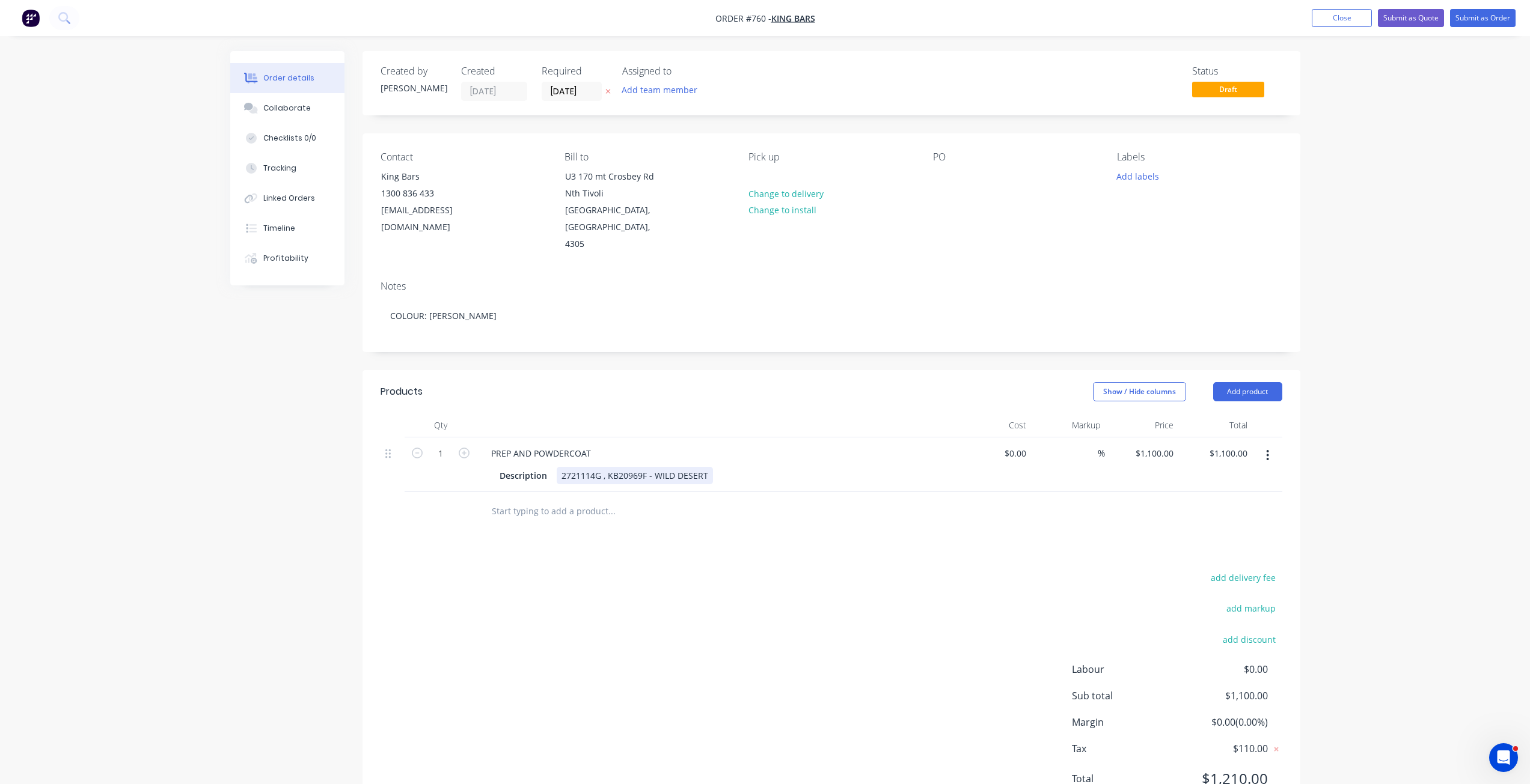
click at [641, 467] on div "2721114G , KB20969F - WILD DESERT" at bounding box center [634, 476] width 157 height 17
click at [704, 467] on div "2721114G , KB20777F - WILD DESERT" at bounding box center [634, 476] width 157 height 17
click at [697, 467] on div "Description 2721114G , KB20777F - NATHAN" at bounding box center [714, 476] width 440 height 17
click at [692, 467] on div "Description 2721114G , KB20777F - NATHAN" at bounding box center [714, 476] width 440 height 17
click at [691, 467] on div "Description 2721114G , KB20777F - NATHAN" at bounding box center [714, 476] width 440 height 17
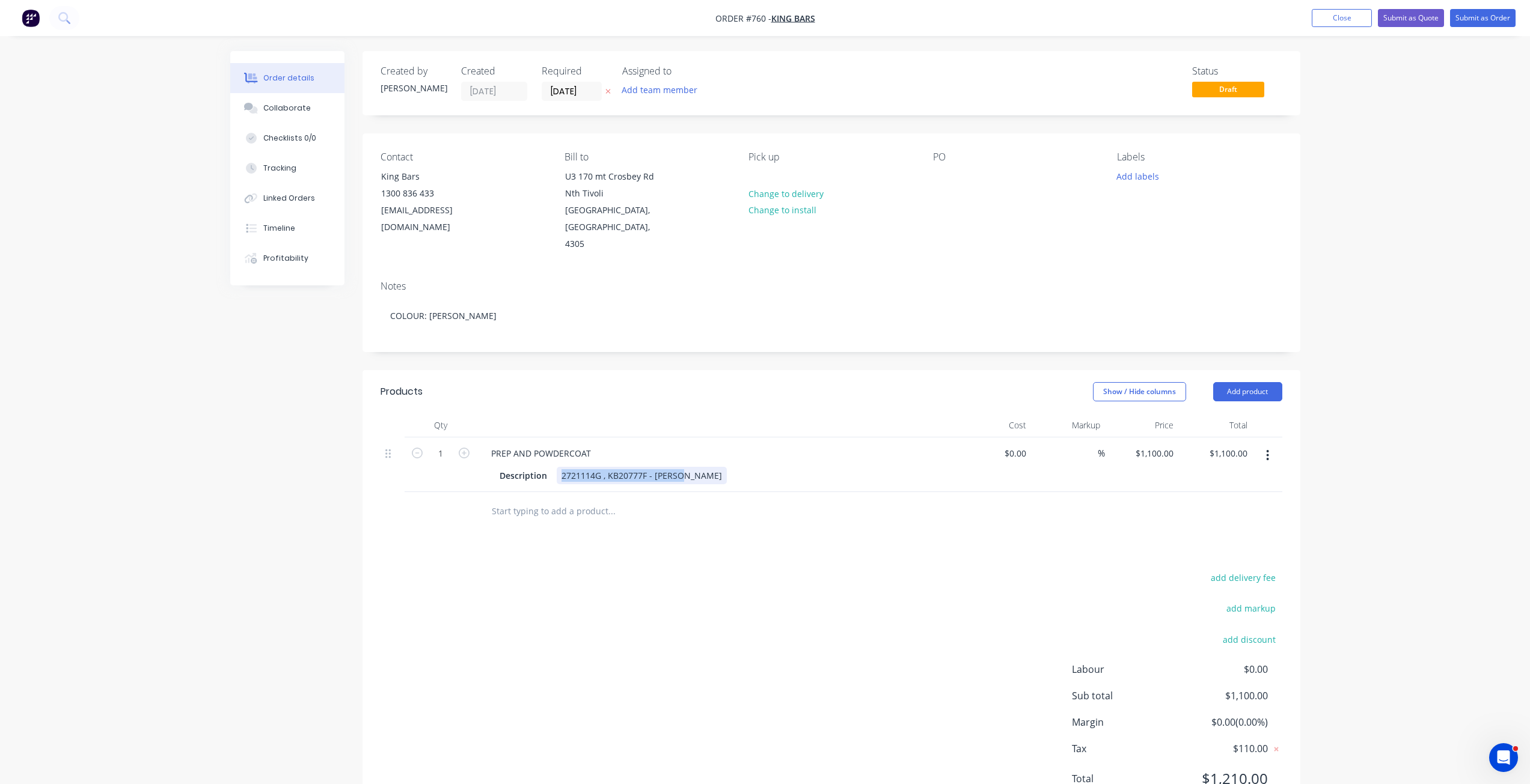
click at [691, 467] on div "Description 2721114G , KB20777F - NATHAN" at bounding box center [714, 476] width 440 height 17
click at [708, 467] on div "Description 2721114G , KB20777F - NATHAN" at bounding box center [714, 476] width 440 height 17
click at [691, 444] on div "PREP AND POWDERCOAT" at bounding box center [717, 453] width 471 height 17
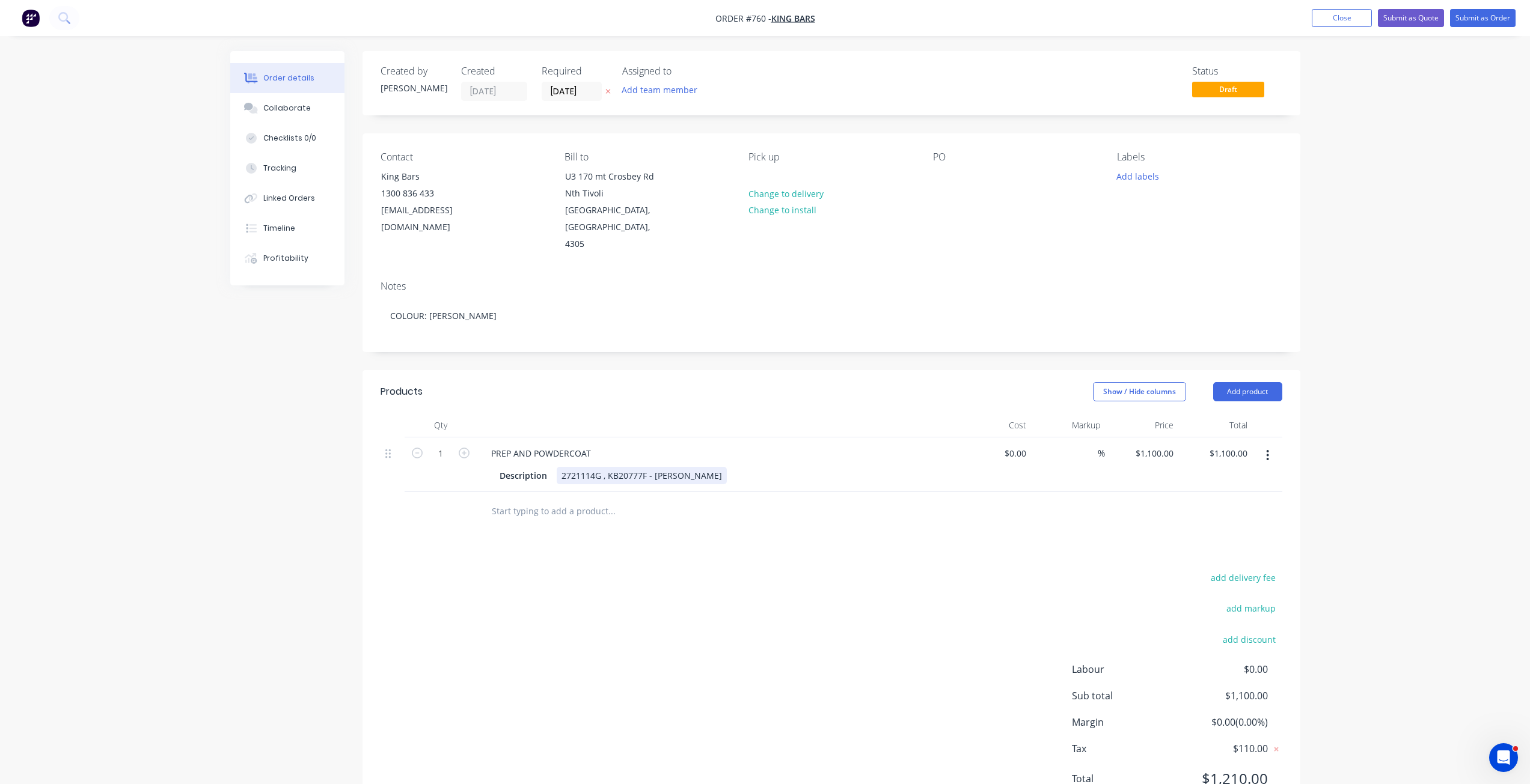
click at [707, 467] on div "Description 2721114G , KB20777F - NATHAN" at bounding box center [714, 476] width 440 height 17
click at [705, 467] on div "Description 2721114G , KB20777F - NATHAN" at bounding box center [714, 476] width 440 height 17
click at [699, 467] on div "Description 2721114G , KB20777F - NATHAN" at bounding box center [714, 476] width 440 height 17
click at [696, 467] on div "Description 2721114G , KB20777F - NATHAN" at bounding box center [714, 476] width 440 height 17
click at [695, 467] on div "Description 2721114G , KB20777F - NATHAN" at bounding box center [714, 476] width 440 height 17
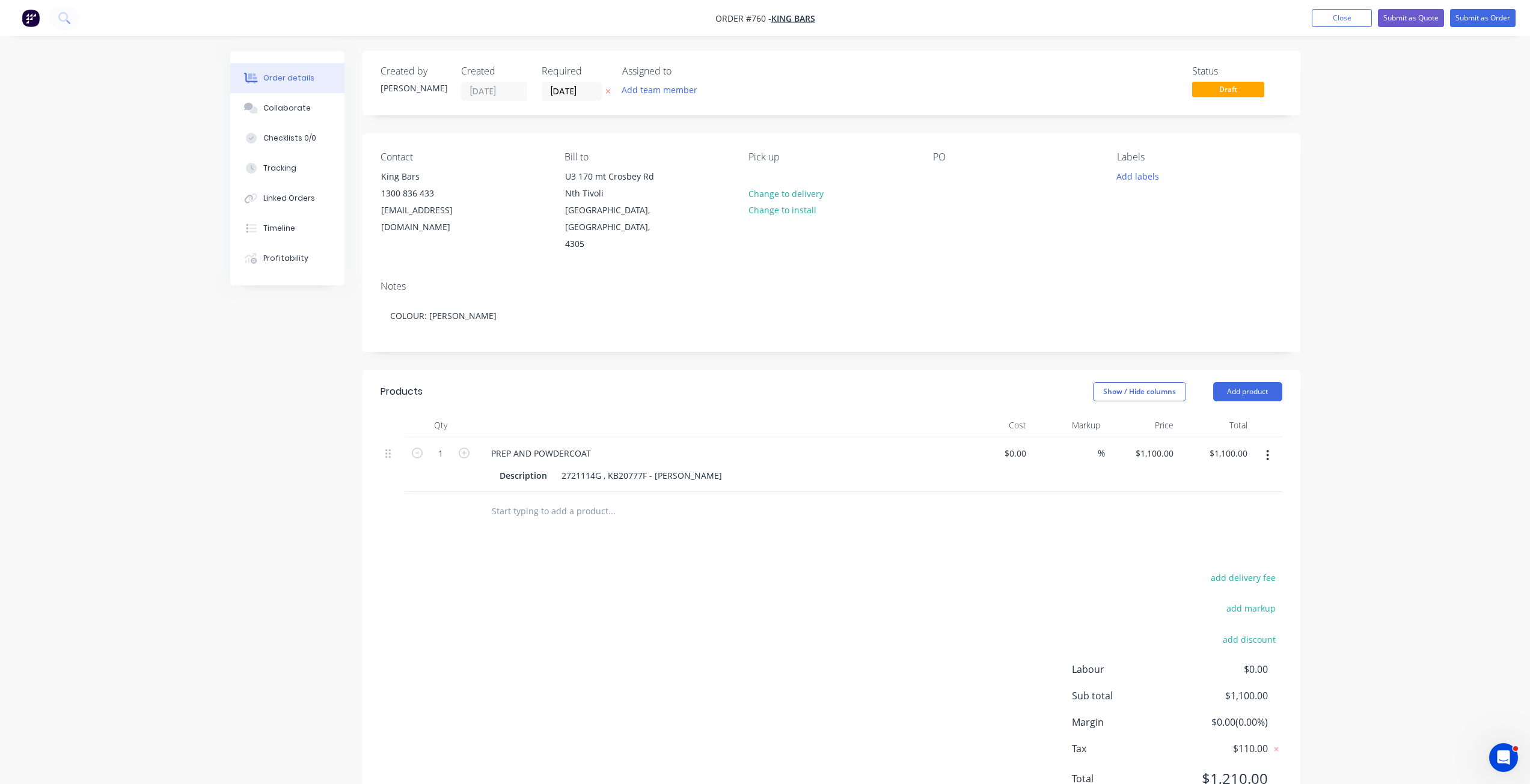
drag, startPoint x: 695, startPoint y: 457, endPoint x: 693, endPoint y: 467, distance: 10.2
click at [693, 467] on div "PREP AND POWDERCOAT Description 2721114G , KB20777F - NATHAN" at bounding box center [717, 465] width 481 height 55
drag, startPoint x: 693, startPoint y: 467, endPoint x: 673, endPoint y: 459, distance: 21.5
click at [673, 459] on div "PREP AND POWDERCOAT Description 2721114G , KB20777F - NATHAN" at bounding box center [717, 465] width 481 height 55
drag, startPoint x: 679, startPoint y: 457, endPoint x: 686, endPoint y: 457, distance: 7.0
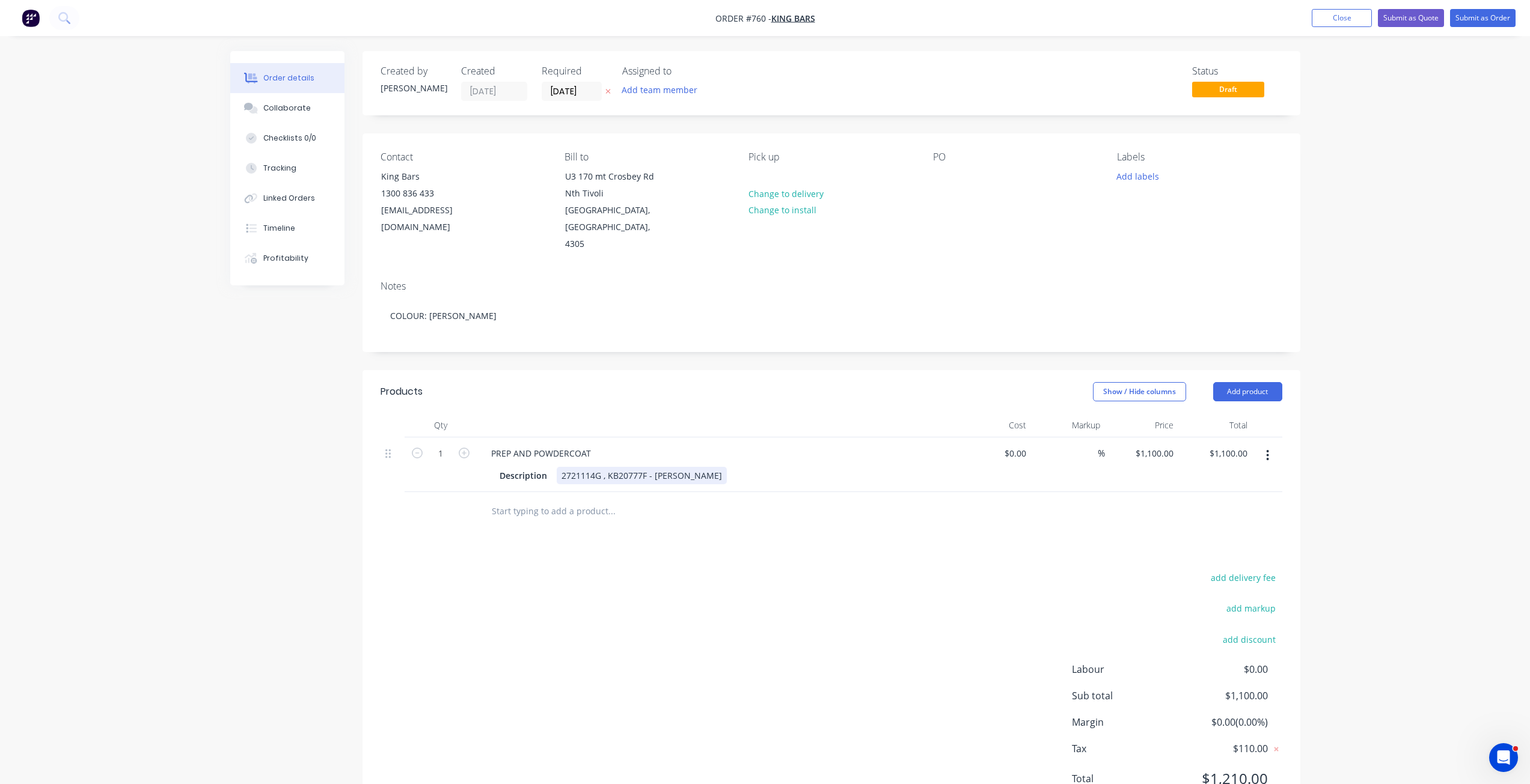
click at [681, 467] on div "2721114G , KB20777F - NATHAN" at bounding box center [641, 476] width 170 height 17
click at [689, 467] on div "2721114G , KB20777F - NATHAN" at bounding box center [641, 476] width 170 height 17
click at [934, 174] on div "Contact King Bars 1300 836 433 AP@kingbars.com.au Bill to U3 170 mt Crosbey Rd …" at bounding box center [831, 202] width 937 height 138
click at [1131, 177] on button "Add labels" at bounding box center [1138, 176] width 55 height 16
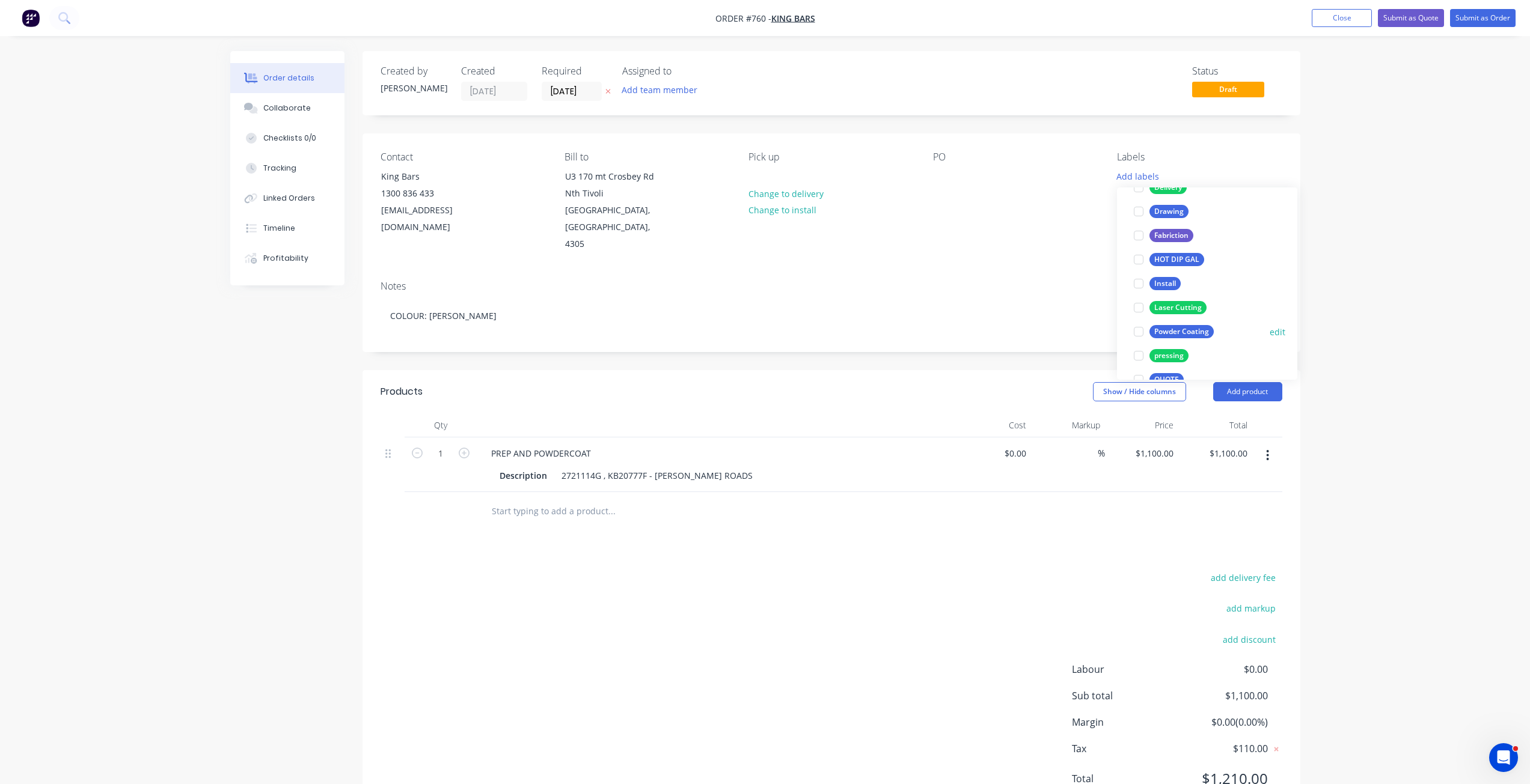
click at [1136, 335] on div at bounding box center [1138, 331] width 24 height 24
drag, startPoint x: 996, startPoint y: 229, endPoint x: 924, endPoint y: 235, distance: 72.2
click at [996, 228] on div "PO" at bounding box center [1014, 201] width 164 height 102
click at [564, 92] on input "[DATE]" at bounding box center [572, 91] width 59 height 18
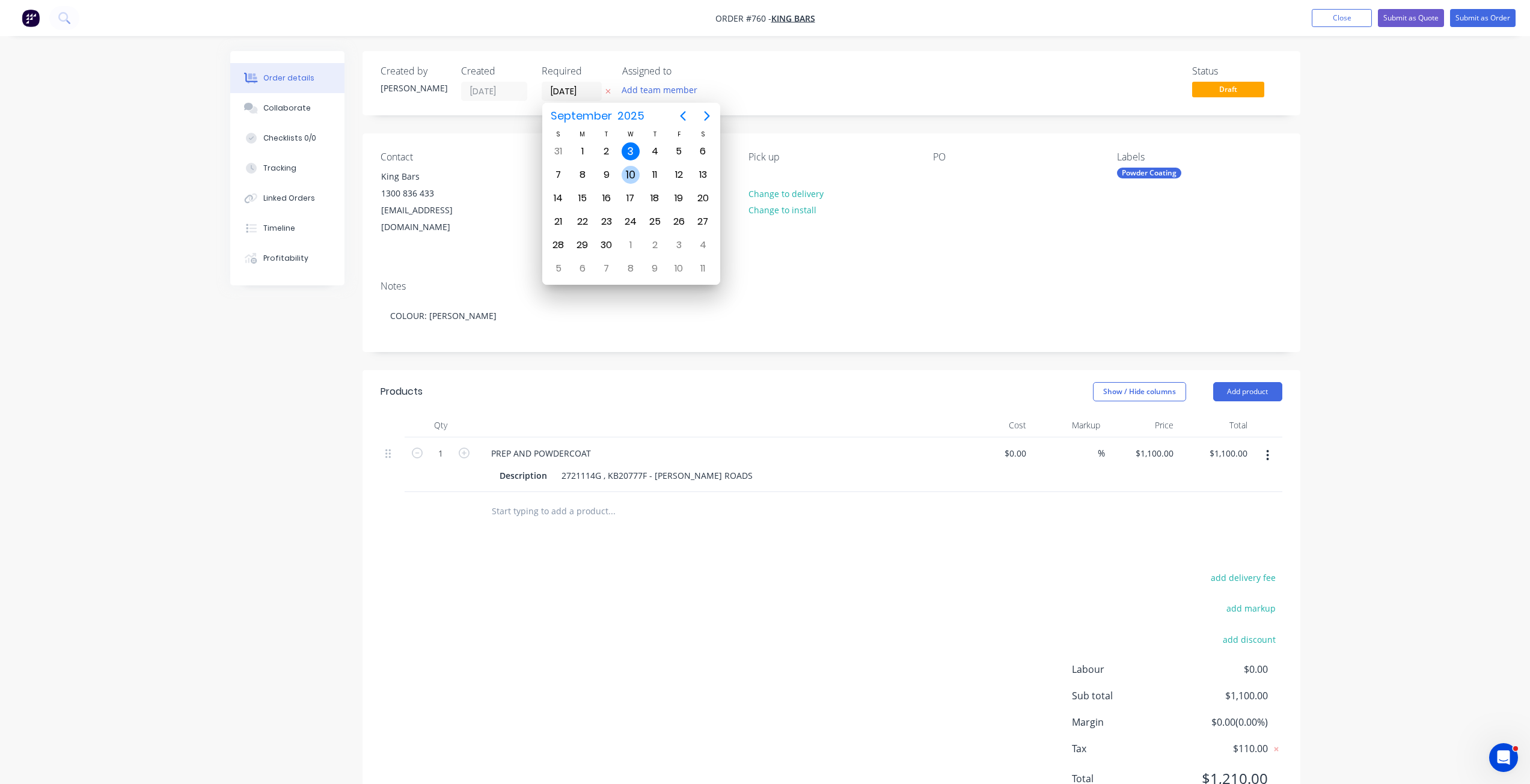
click at [633, 176] on div "10" at bounding box center [630, 175] width 18 height 18
type input "10/09/25"
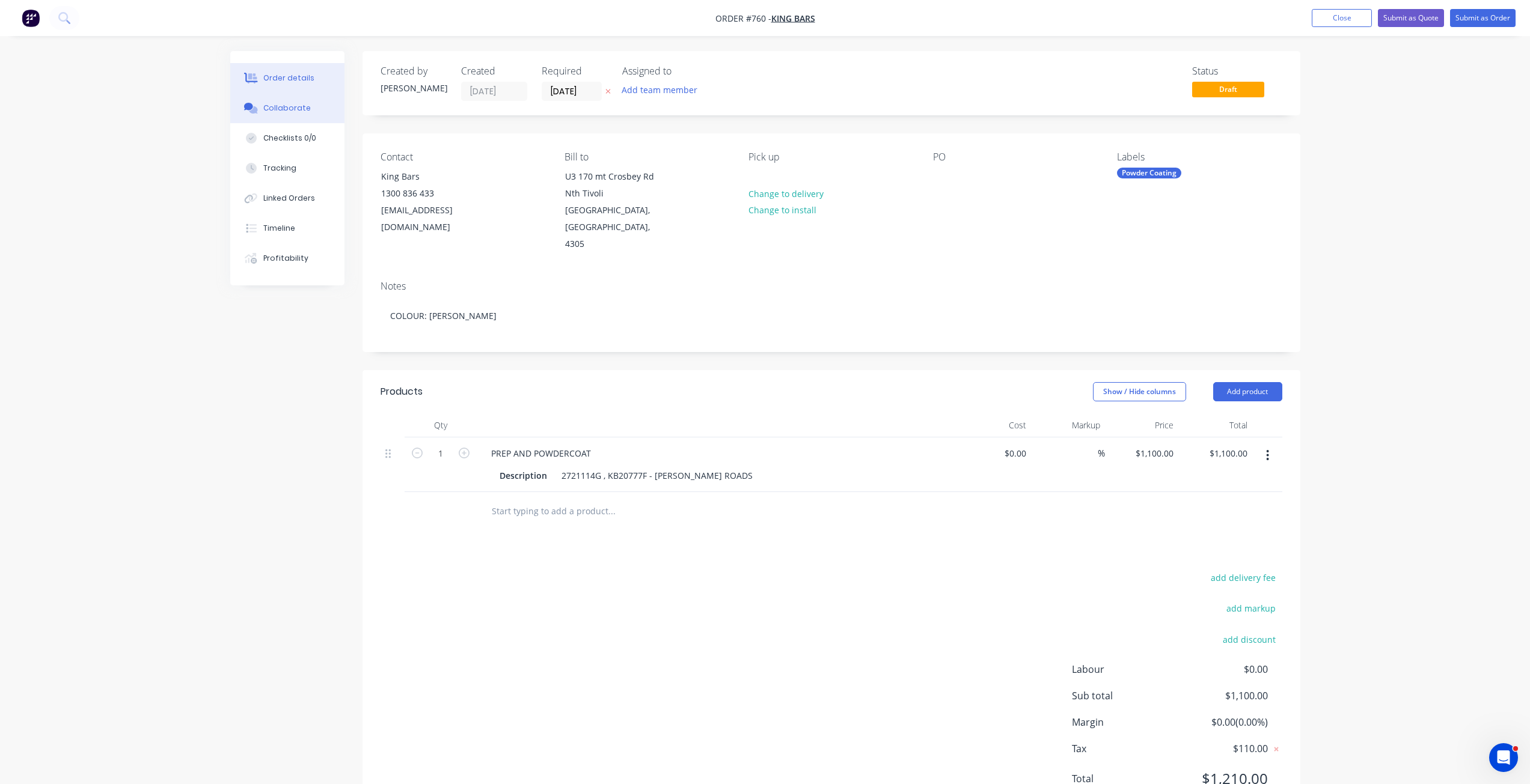
click at [292, 103] on div "Collaborate" at bounding box center [287, 107] width 47 height 10
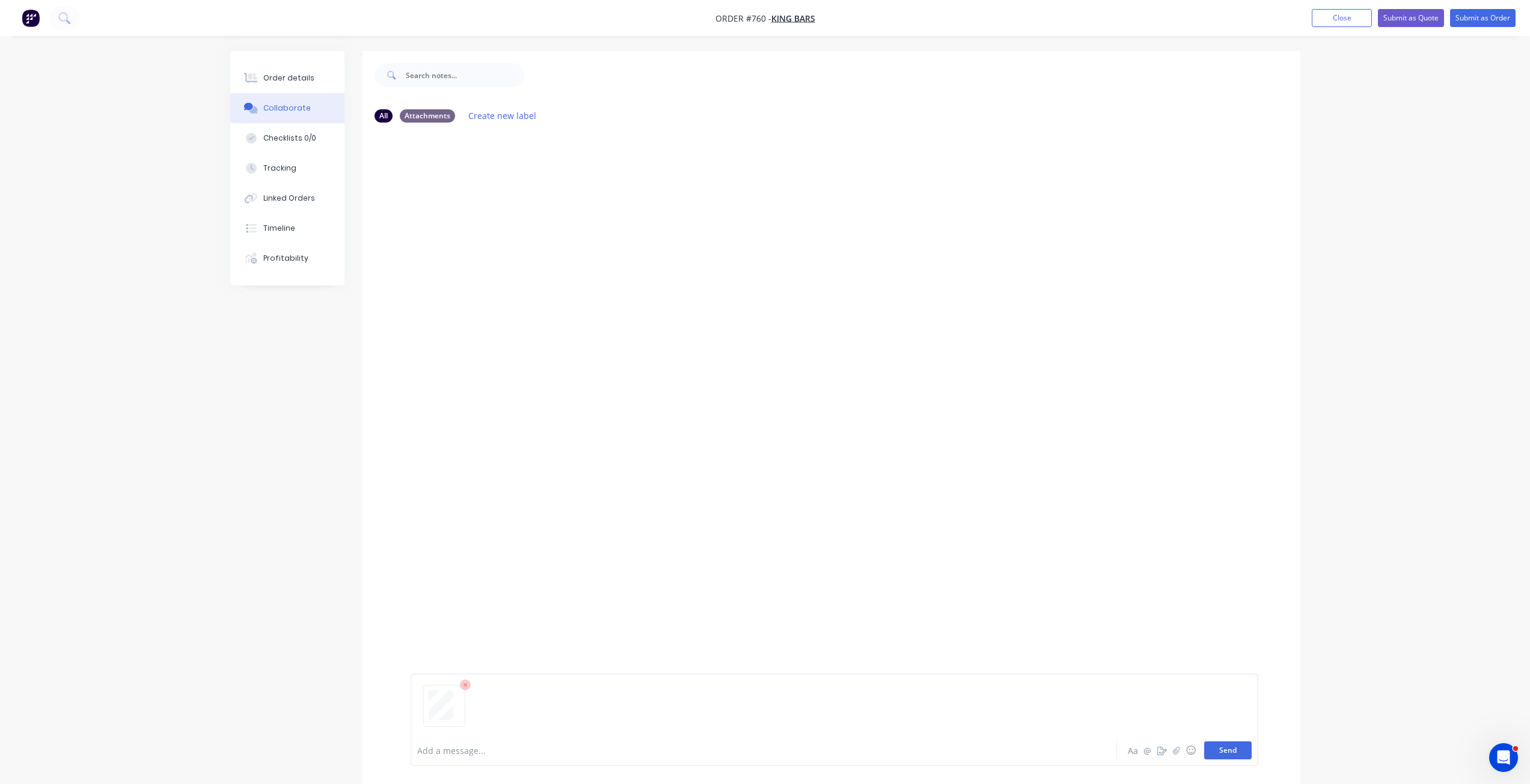
click at [1220, 756] on button "Send" at bounding box center [1228, 750] width 47 height 18
click at [282, 77] on div "Order details" at bounding box center [289, 78] width 51 height 10
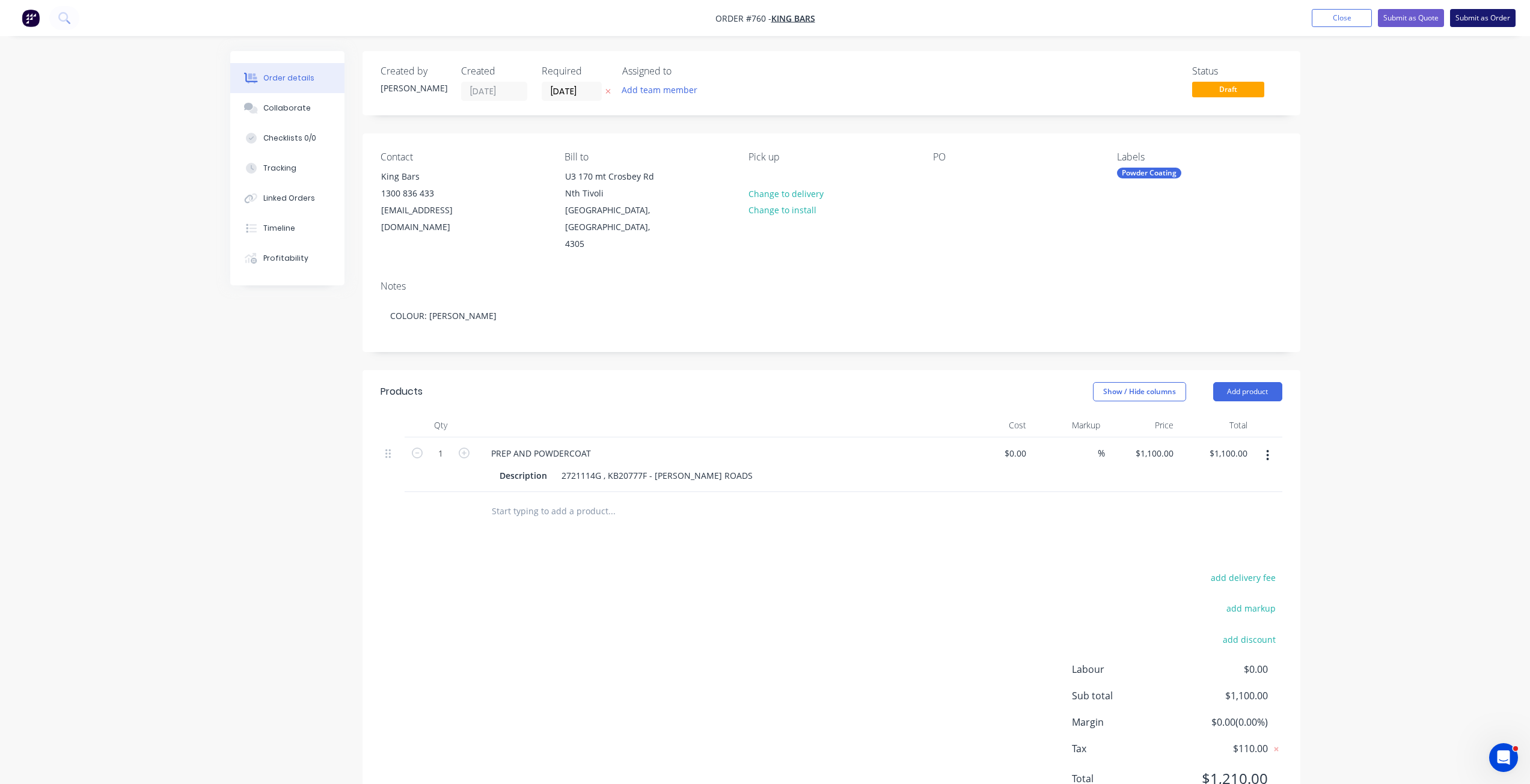
click at [1475, 17] on button "Submit as Order" at bounding box center [1483, 17] width 66 height 18
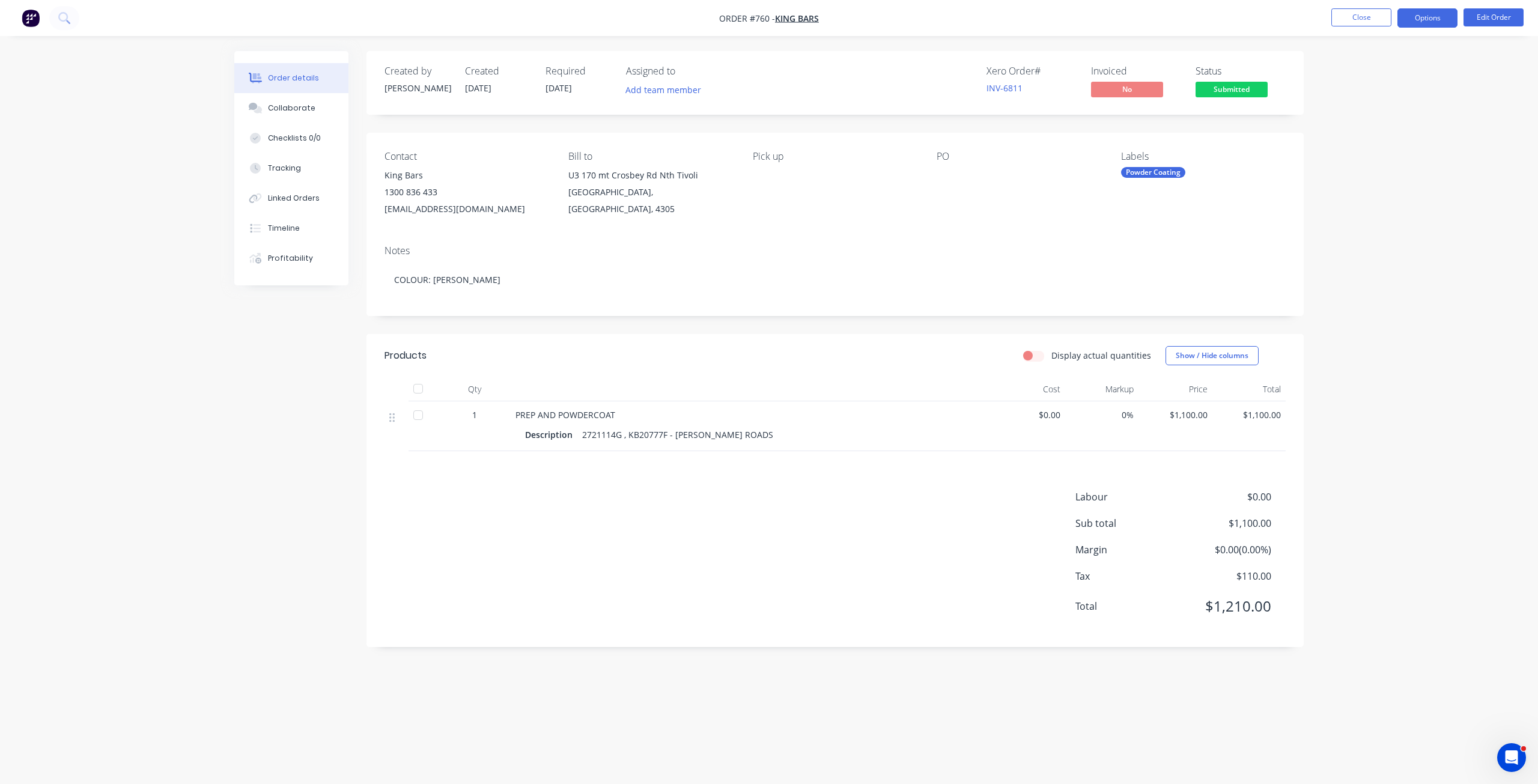
click at [1428, 22] on button "Options" at bounding box center [1427, 18] width 60 height 19
click at [1353, 148] on div "Work Order" at bounding box center [1392, 145] width 110 height 17
click at [1355, 125] on div "Without pricing" at bounding box center [1392, 121] width 110 height 17
